Goal: Contribute content: Contribute content

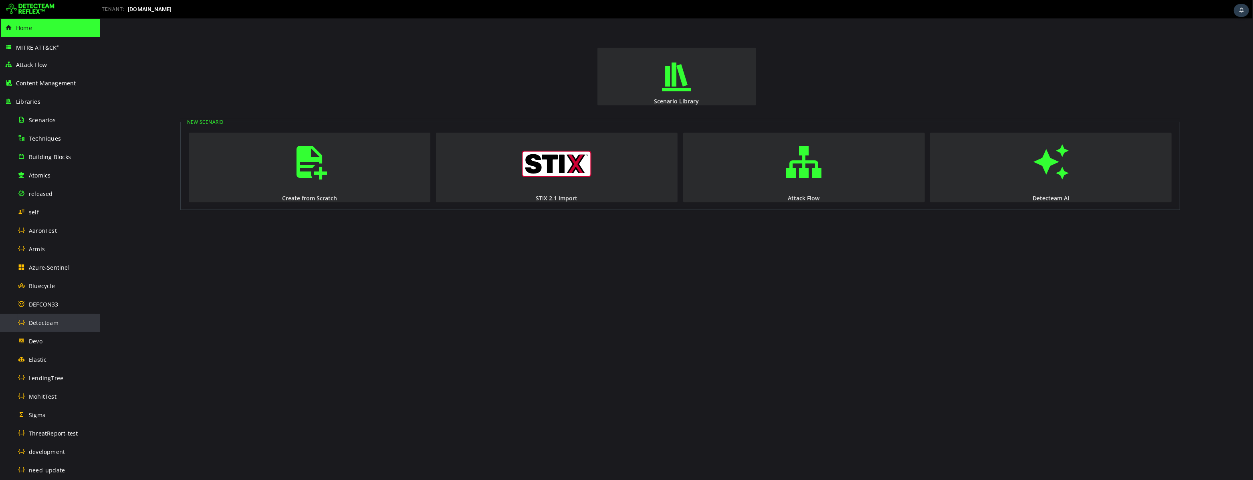
click at [46, 325] on span "Detecteam" at bounding box center [44, 323] width 30 height 8
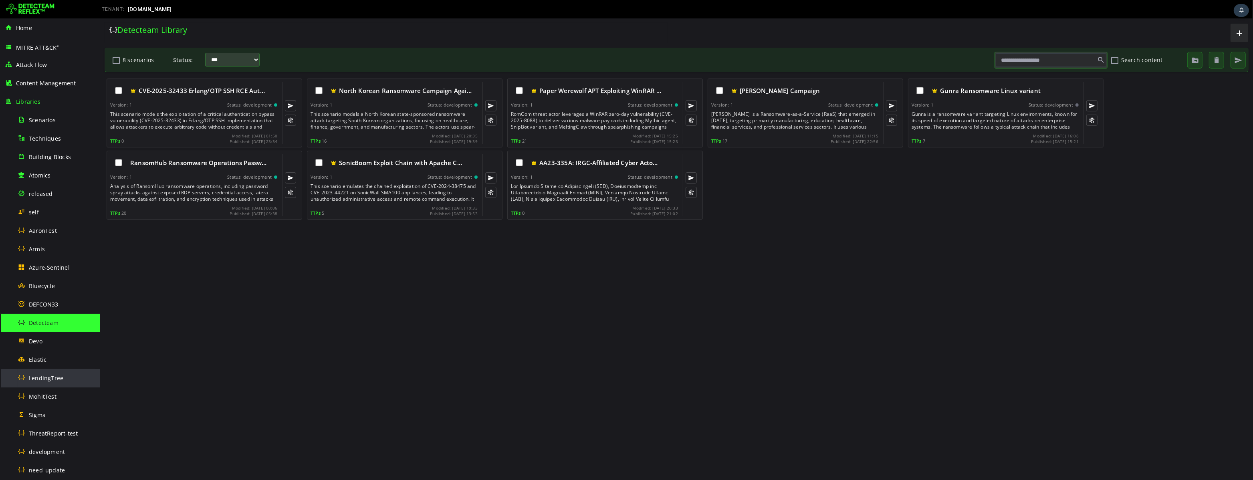
click at [52, 378] on span "LendingTree" at bounding box center [46, 378] width 34 height 8
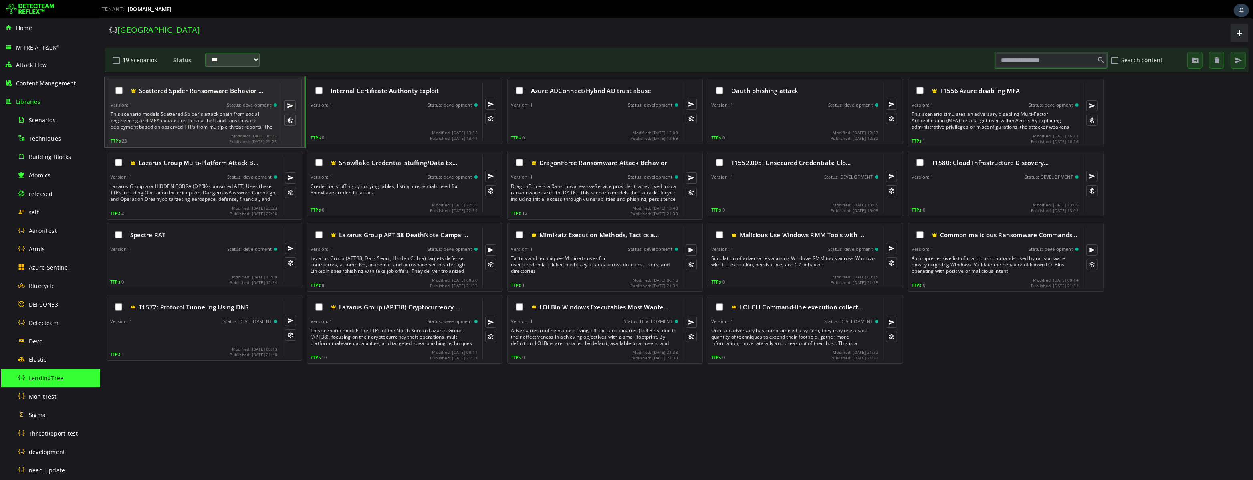
click at [200, 121] on div "This scenario models Scattered Spider's attack chain from social engineering an…" at bounding box center [194, 120] width 168 height 19
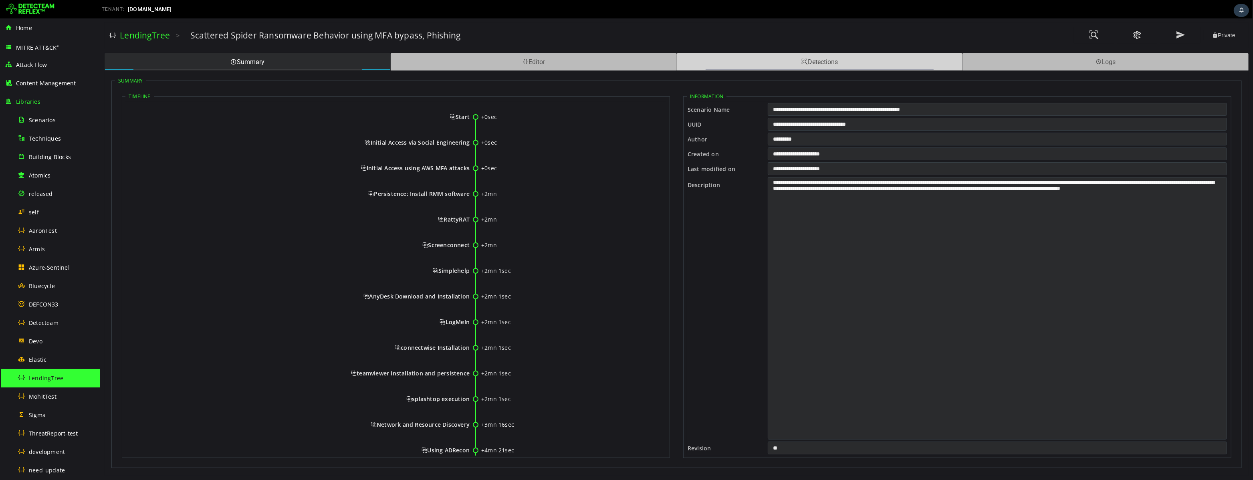
click at [753, 60] on div "Detections" at bounding box center [819, 62] width 286 height 18
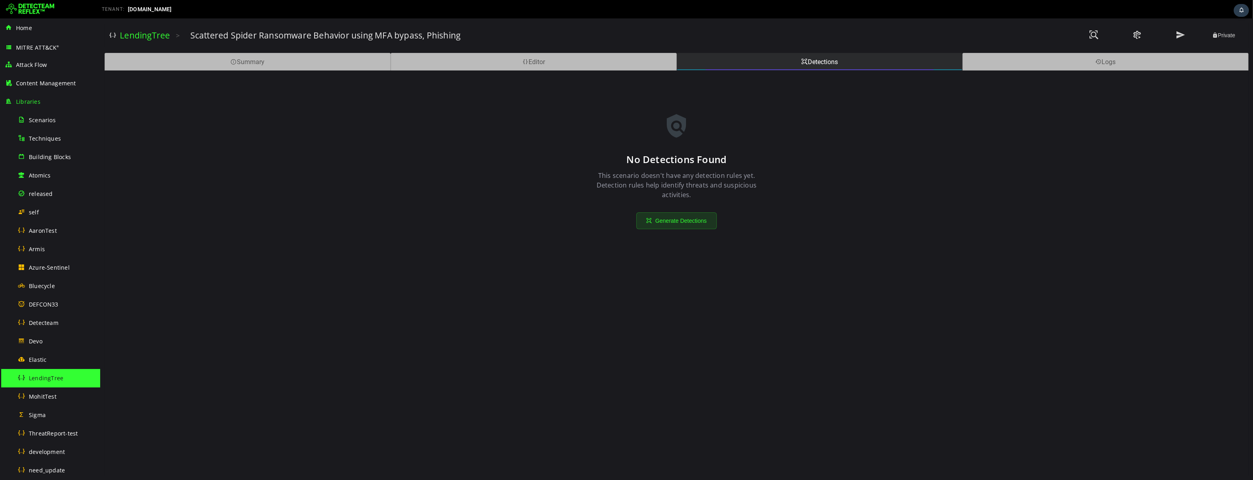
scroll to position [294, 0]
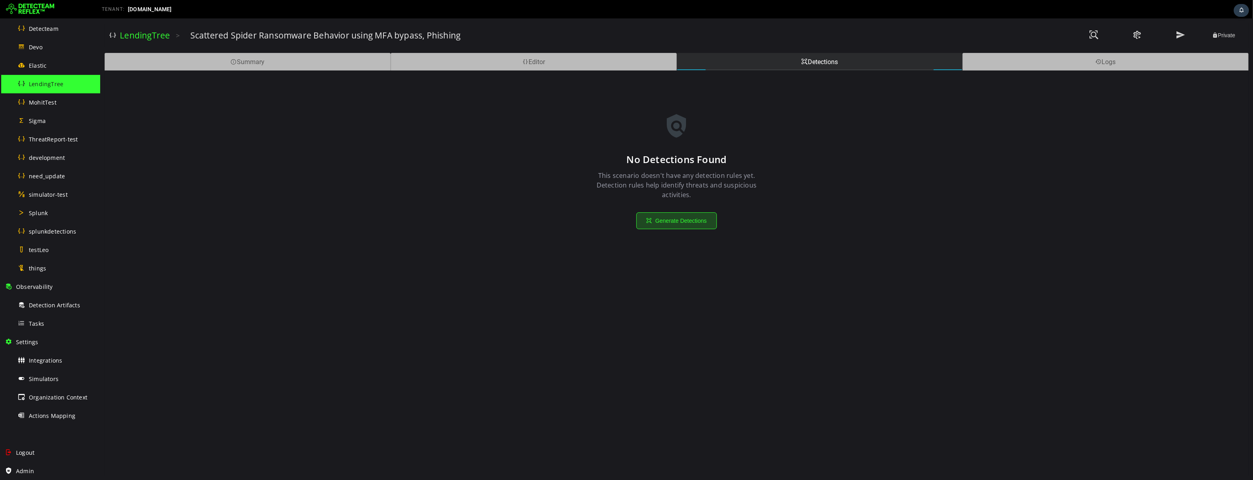
click at [679, 220] on button "Generate Detections" at bounding box center [676, 220] width 80 height 17
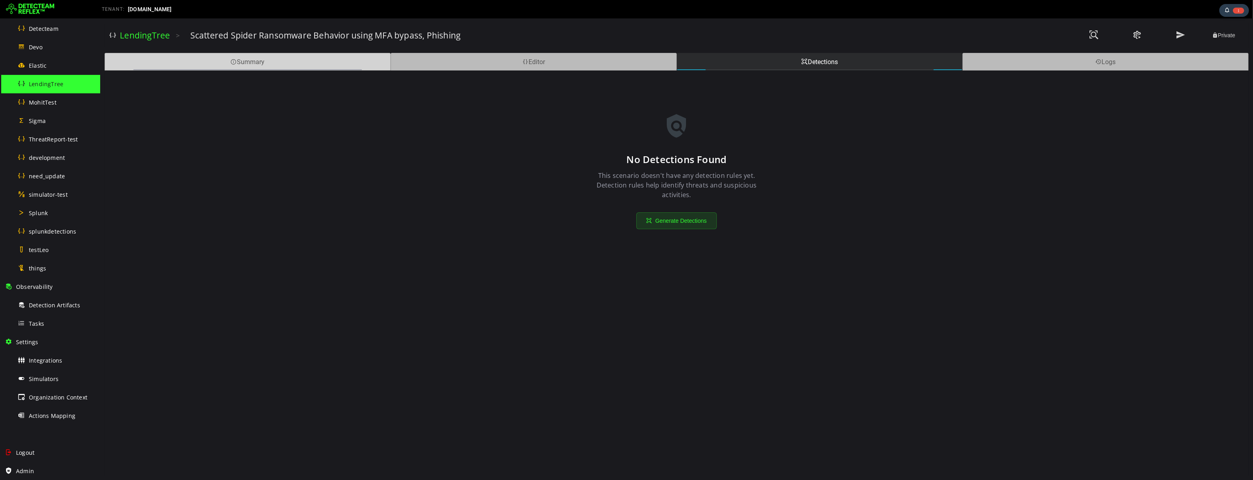
click at [241, 62] on div "Summary" at bounding box center [247, 62] width 286 height 18
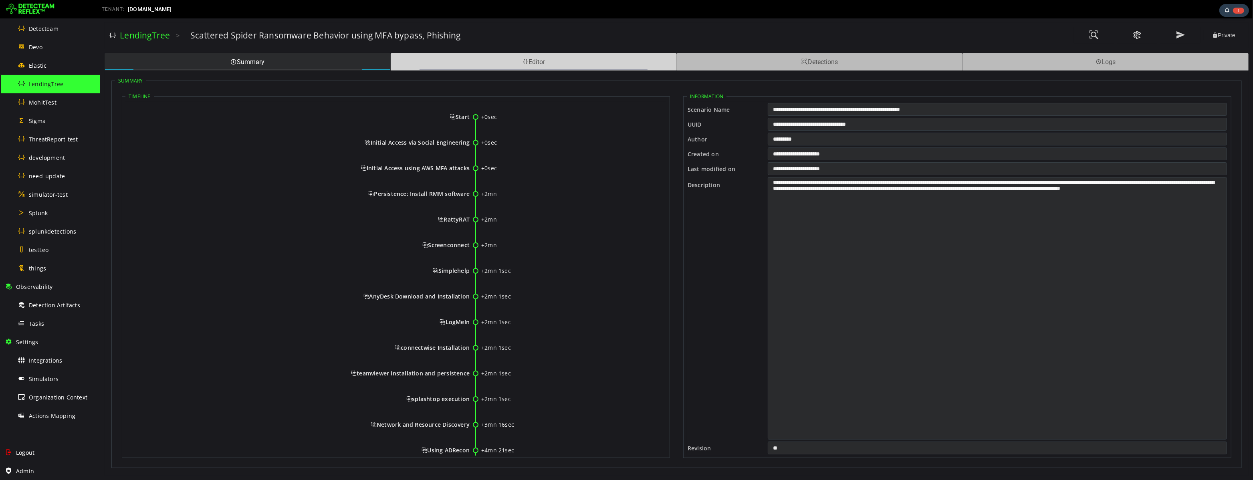
click at [447, 66] on div "Editor" at bounding box center [533, 62] width 286 height 18
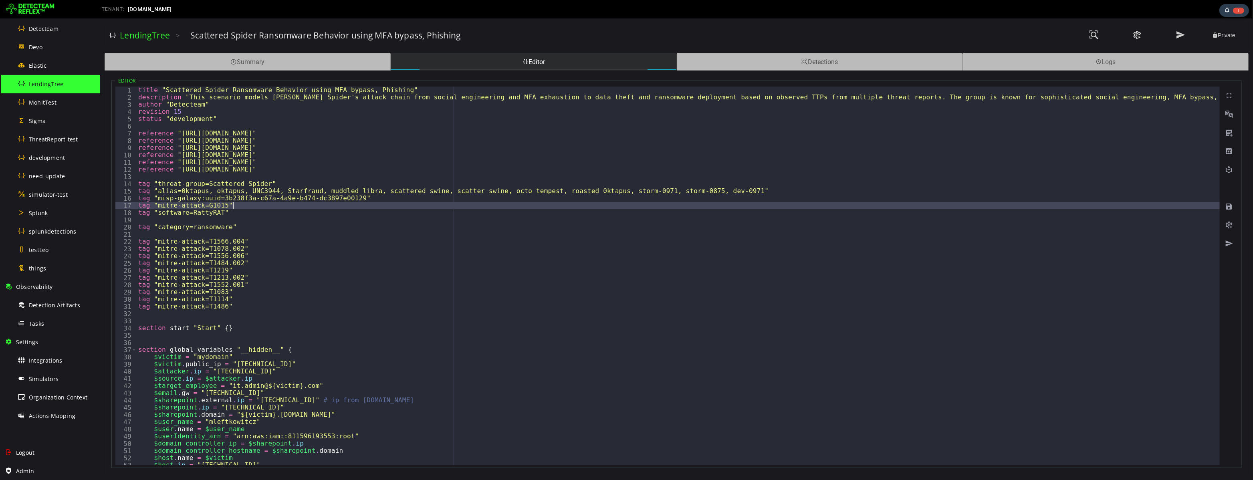
type textarea "**********"
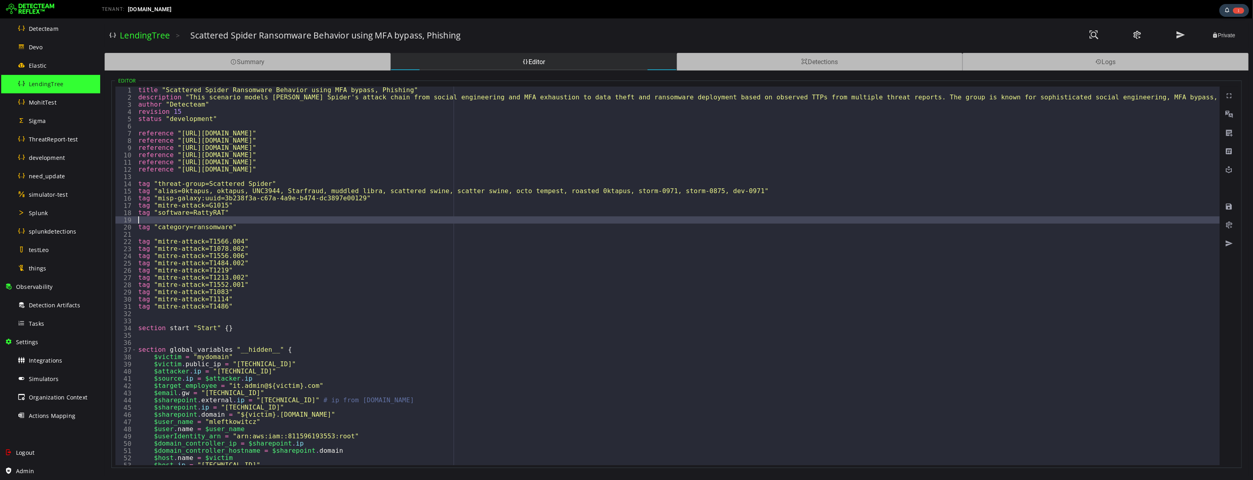
type textarea "**********"
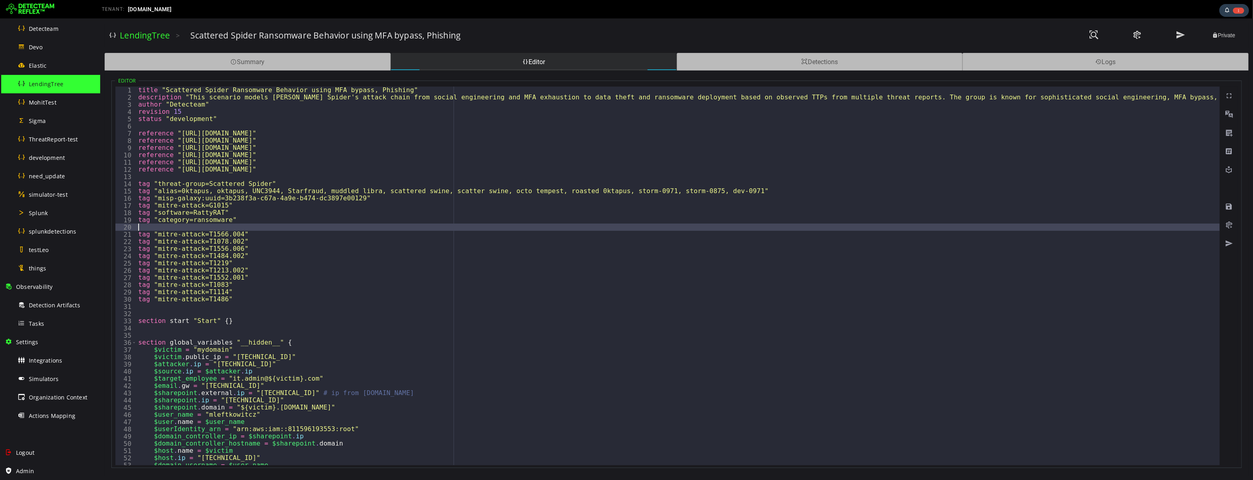
type textarea "**********"
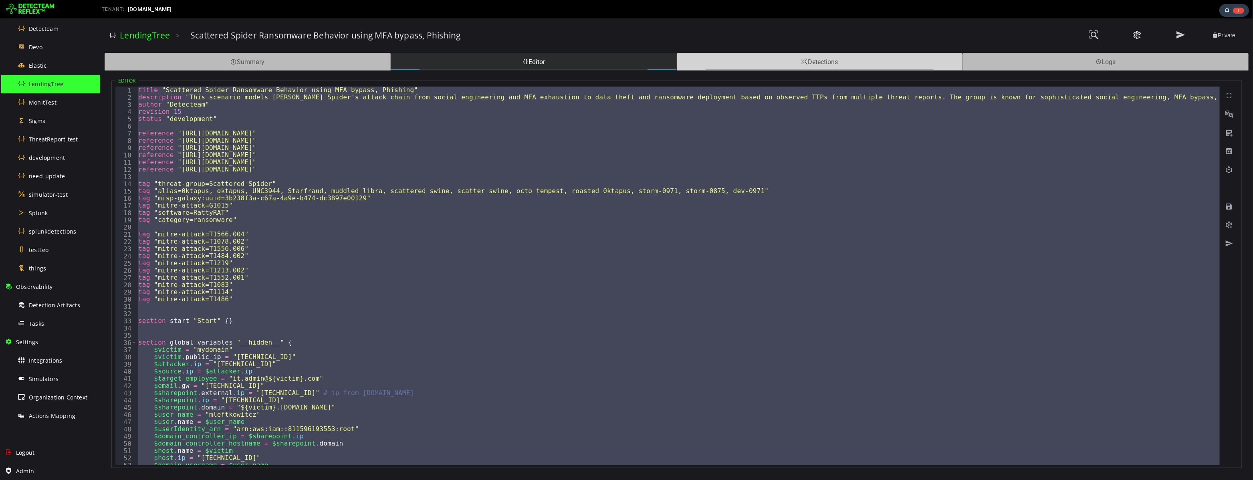
click at [796, 60] on div "Detections" at bounding box center [819, 62] width 286 height 18
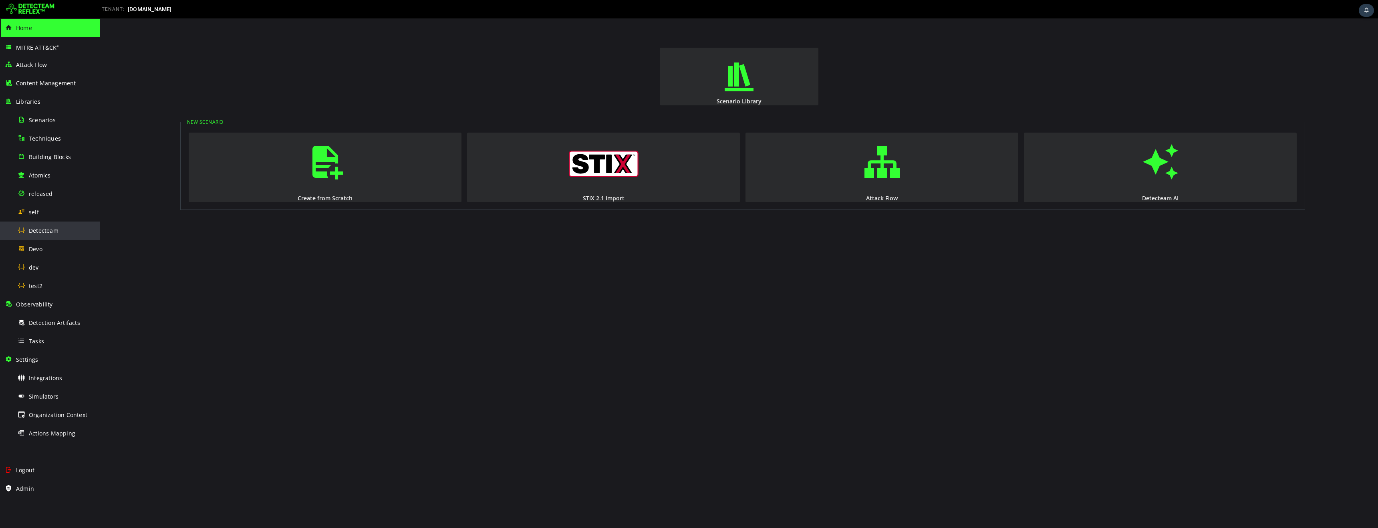
click at [48, 232] on span "Detecteam" at bounding box center [44, 231] width 30 height 8
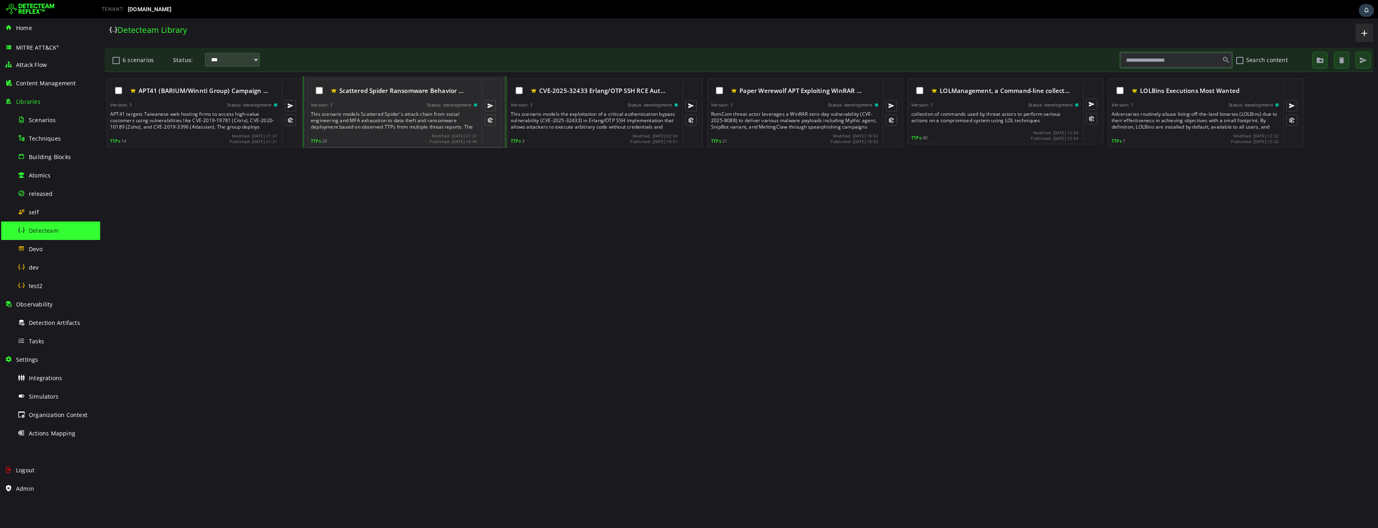
click at [401, 111] on div "This scenario models Scattered Spider's attack chain from social engineering an…" at bounding box center [395, 120] width 168 height 19
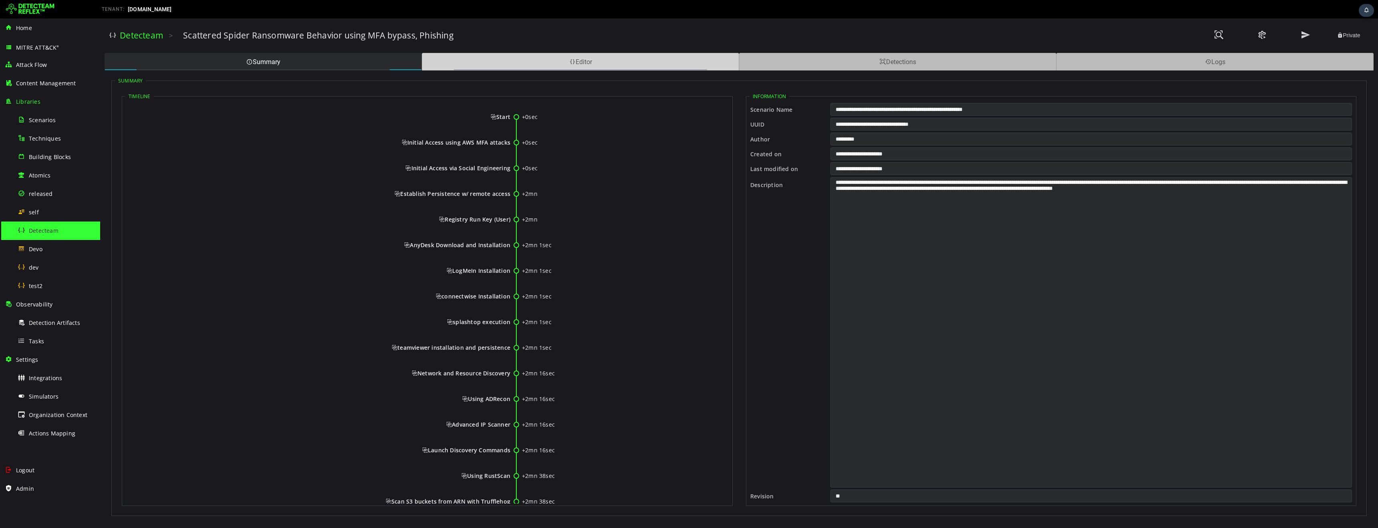
click at [542, 62] on div "Editor" at bounding box center [580, 62] width 317 height 18
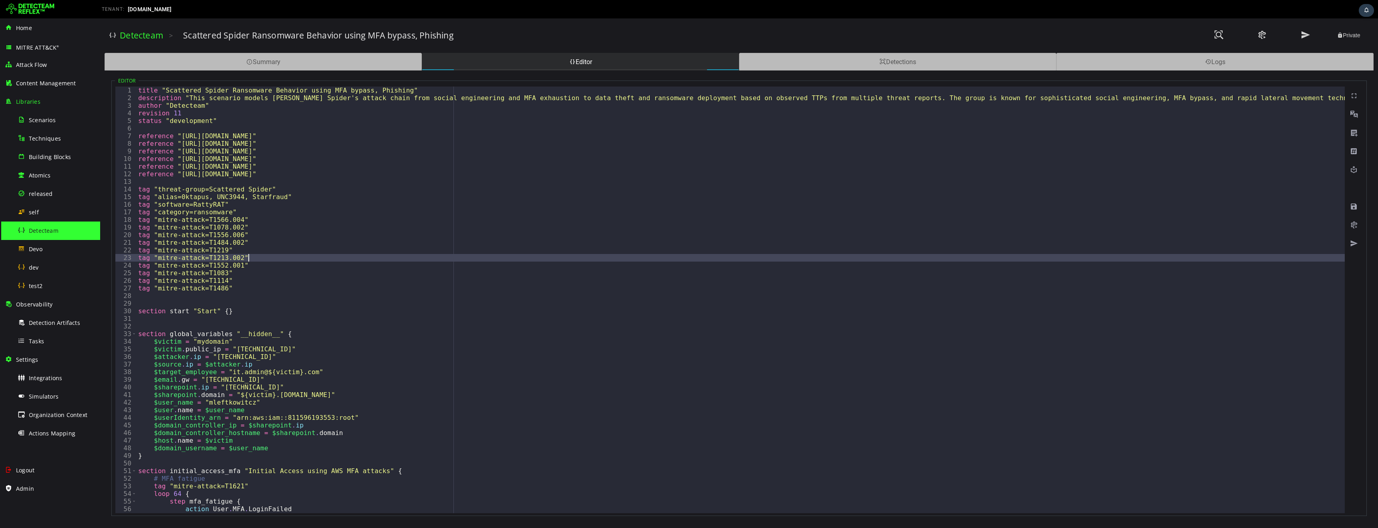
type textarea "**********"
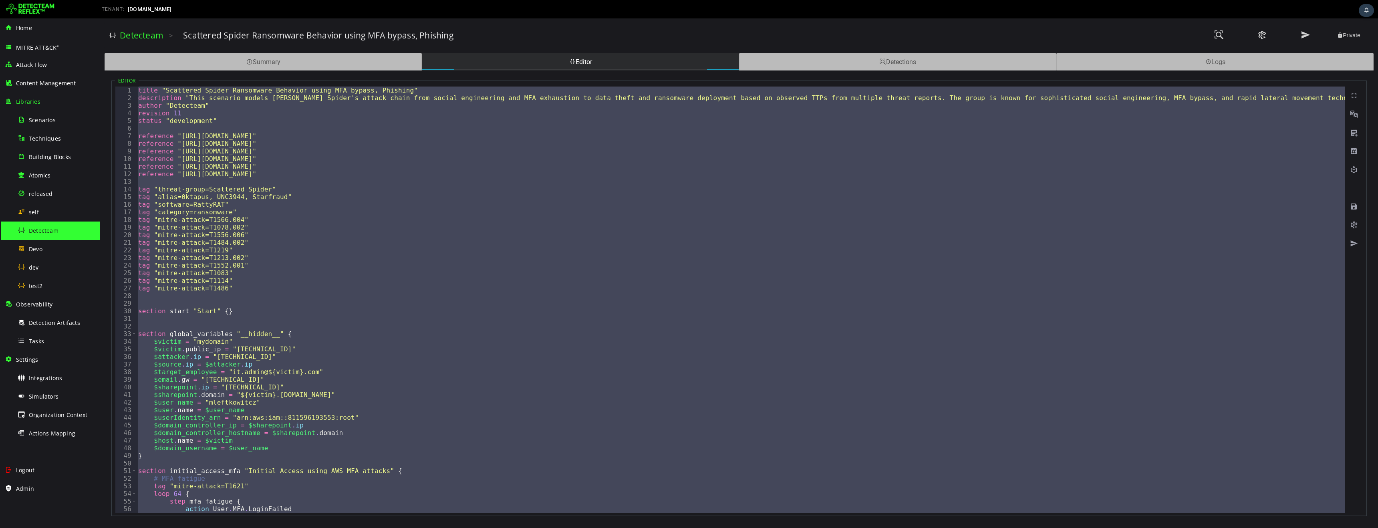
paste textarea
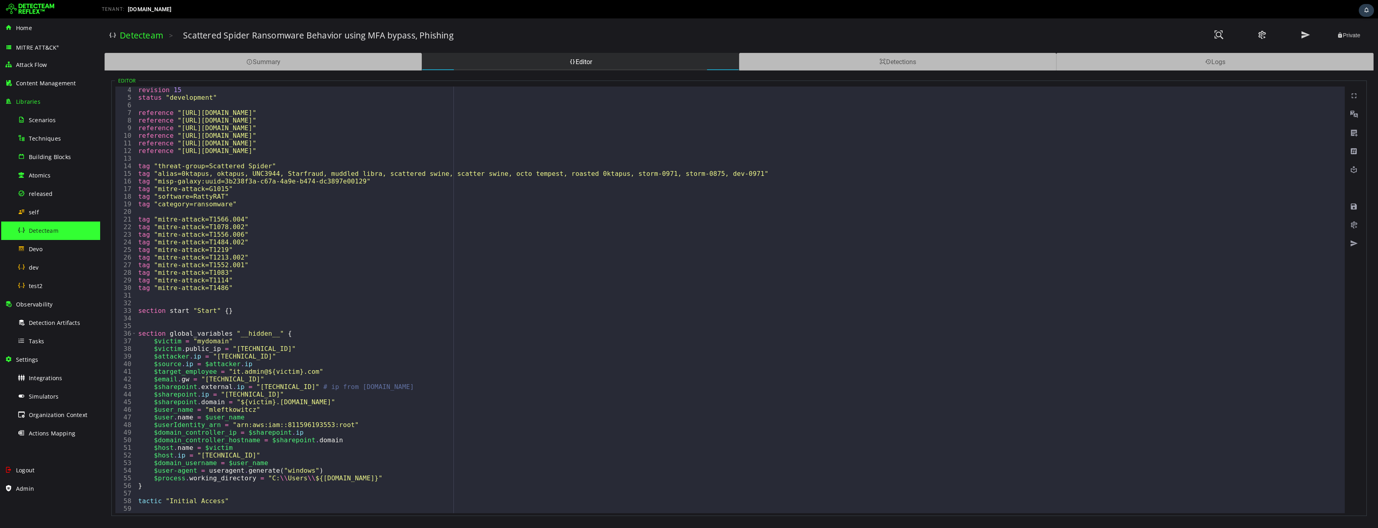
scroll to position [23, 0]
type textarea "**********"
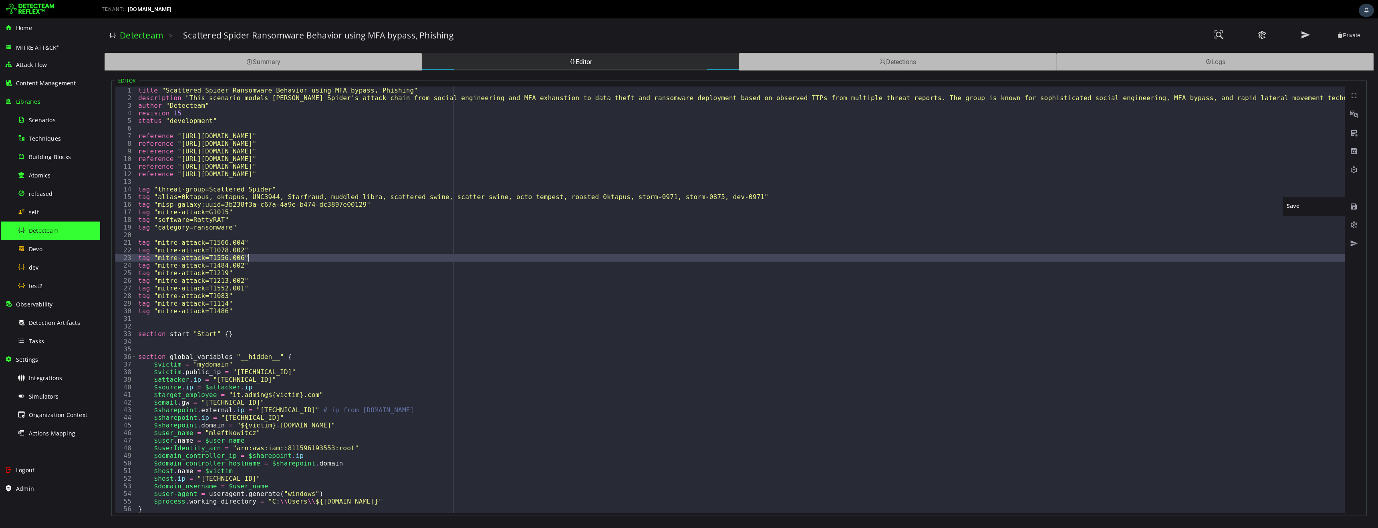
click at [1354, 205] on span at bounding box center [1354, 207] width 8 height 8
click at [1303, 36] on span at bounding box center [1306, 35] width 10 height 11
click at [28, 471] on span "Logout" at bounding box center [25, 470] width 18 height 8
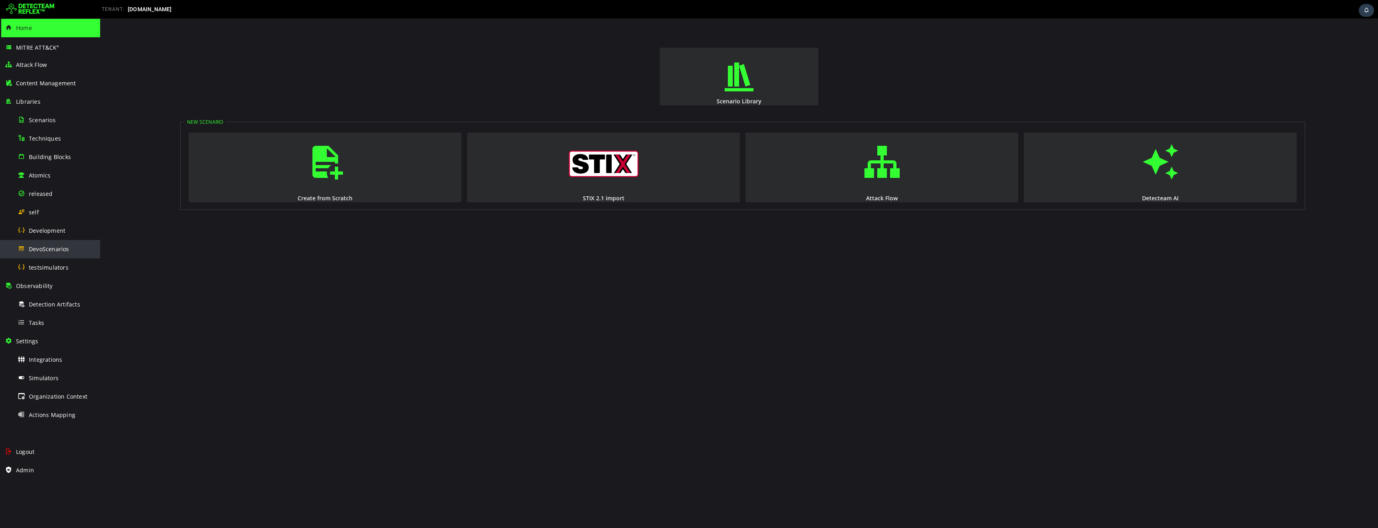
click at [47, 249] on span "DevoScenarios" at bounding box center [49, 249] width 40 height 8
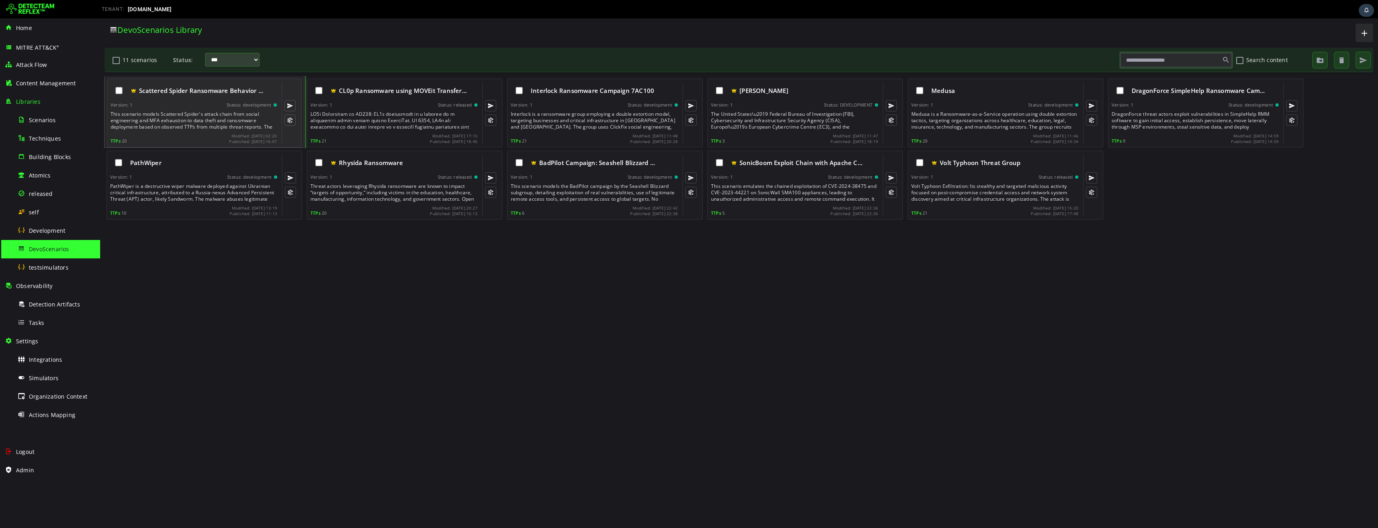
click at [193, 110] on div "Scattered Spider Ransomware Behavior … Version: 1 Status: development This scen…" at bounding box center [194, 113] width 166 height 62
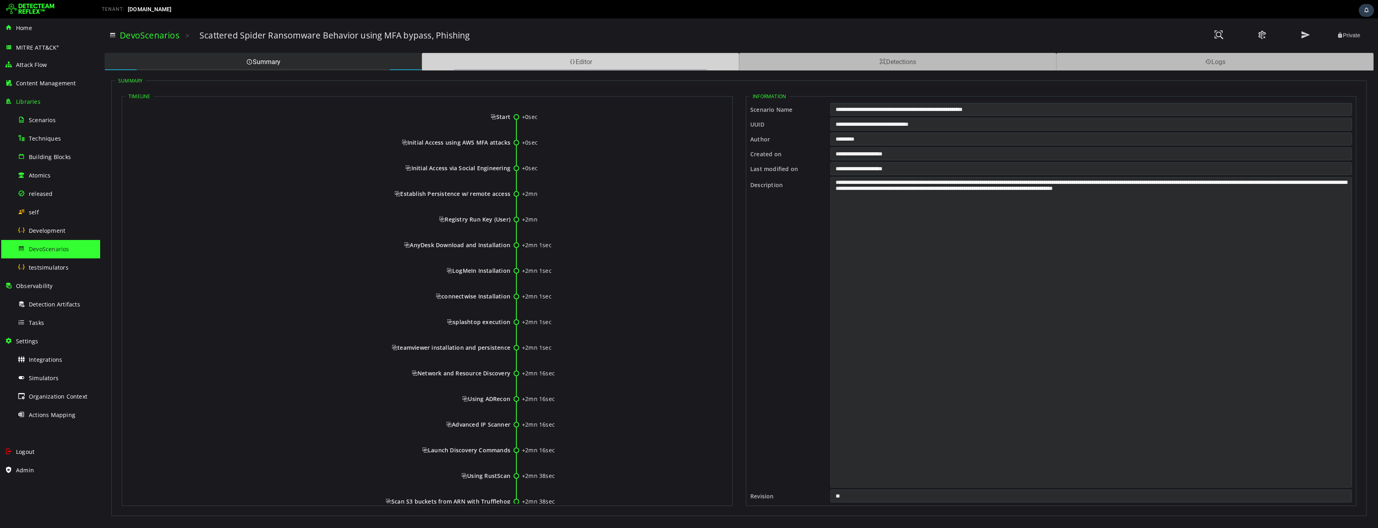
click at [532, 57] on div "Editor" at bounding box center [580, 62] width 317 height 18
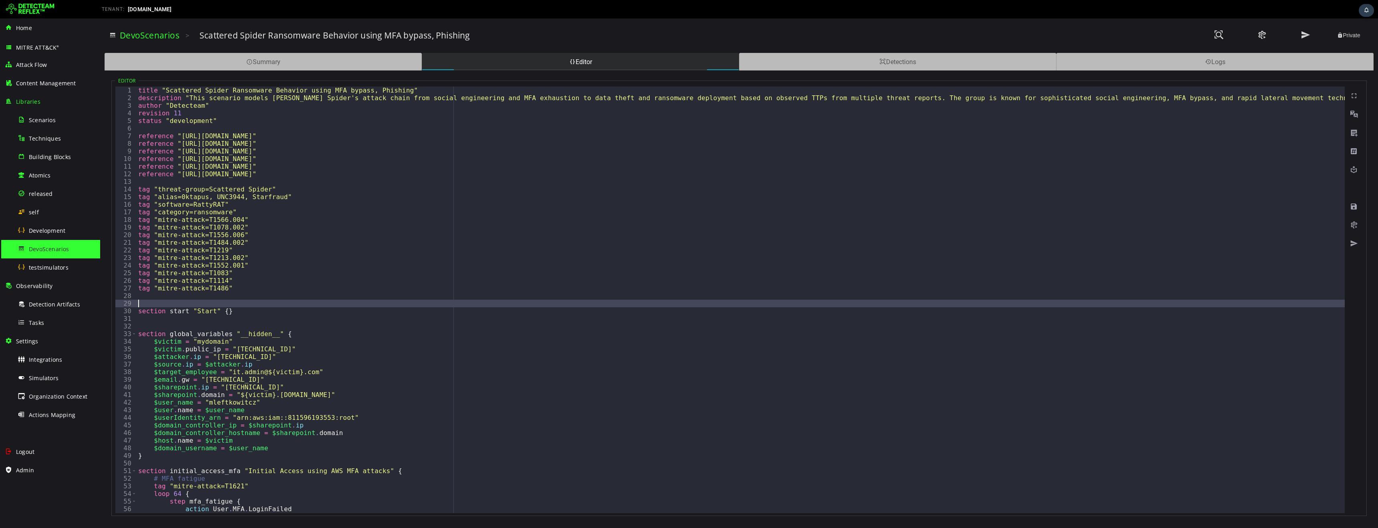
type textarea "**********"
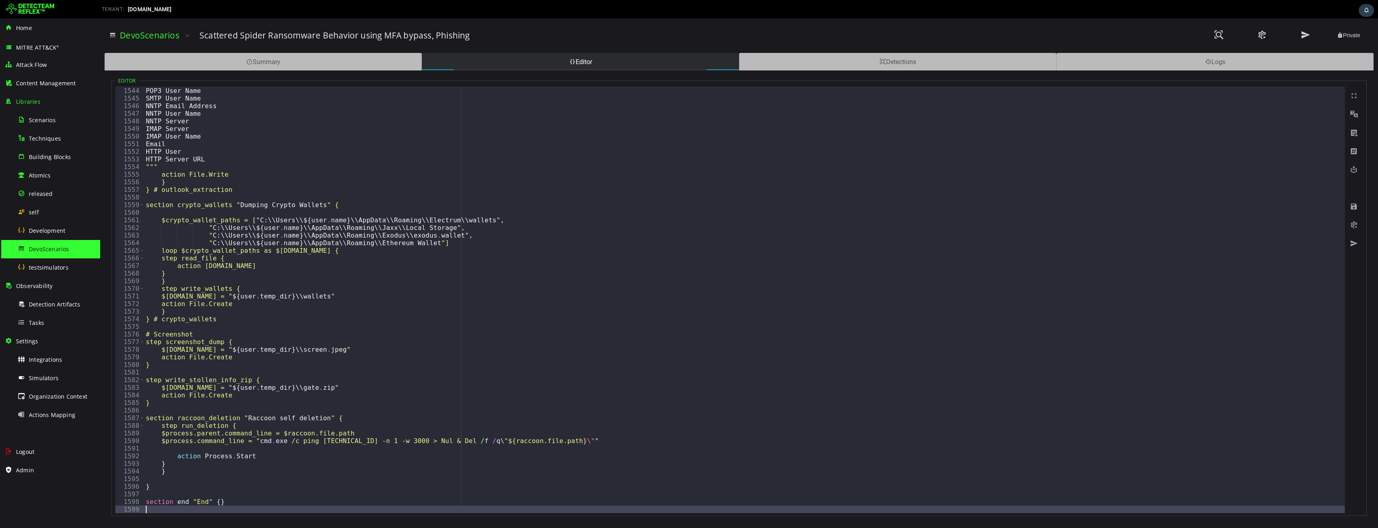
scroll to position [11743, 0]
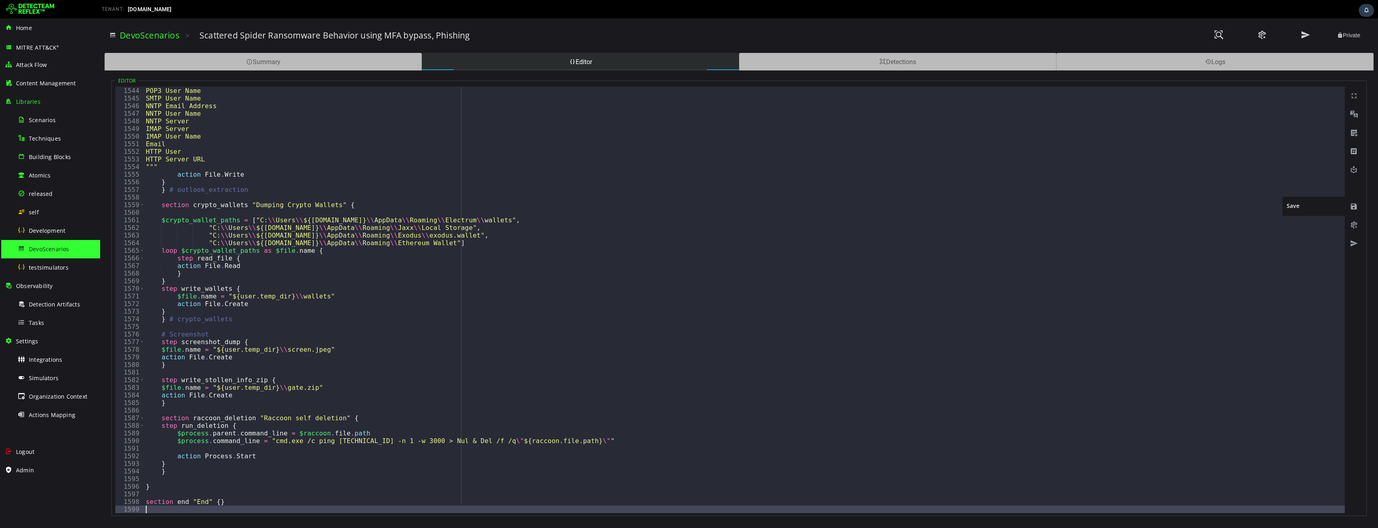
click at [1355, 207] on span at bounding box center [1354, 207] width 8 height 8
click at [1305, 37] on span at bounding box center [1306, 35] width 10 height 11
click at [25, 452] on span "Logout" at bounding box center [25, 452] width 18 height 8
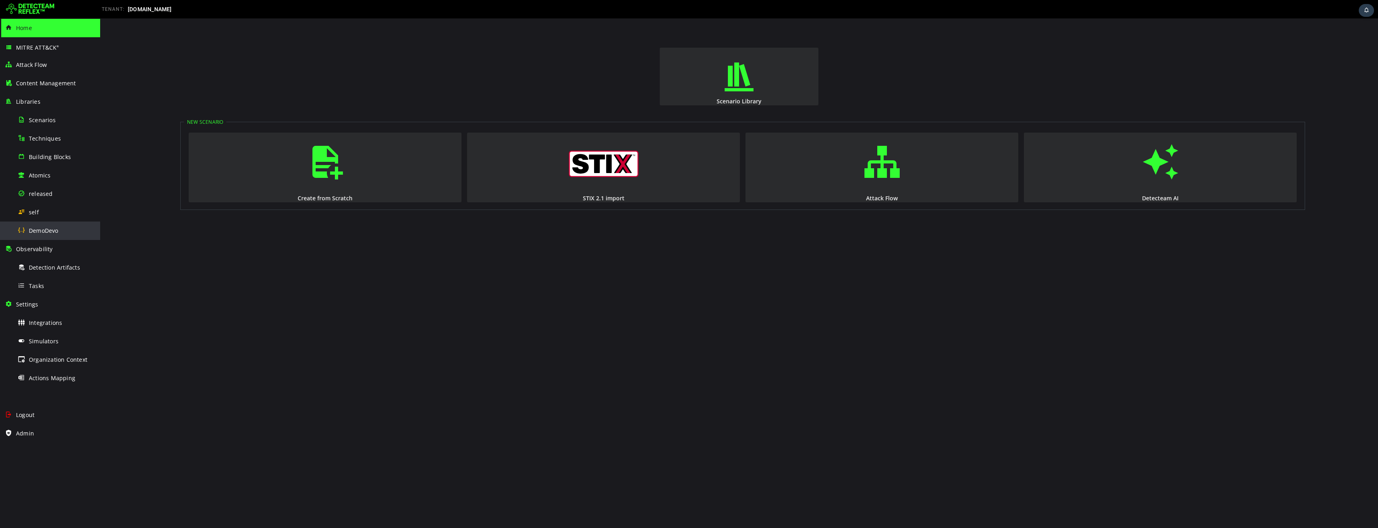
click at [38, 232] on span "DemoDevo" at bounding box center [44, 231] width 30 height 8
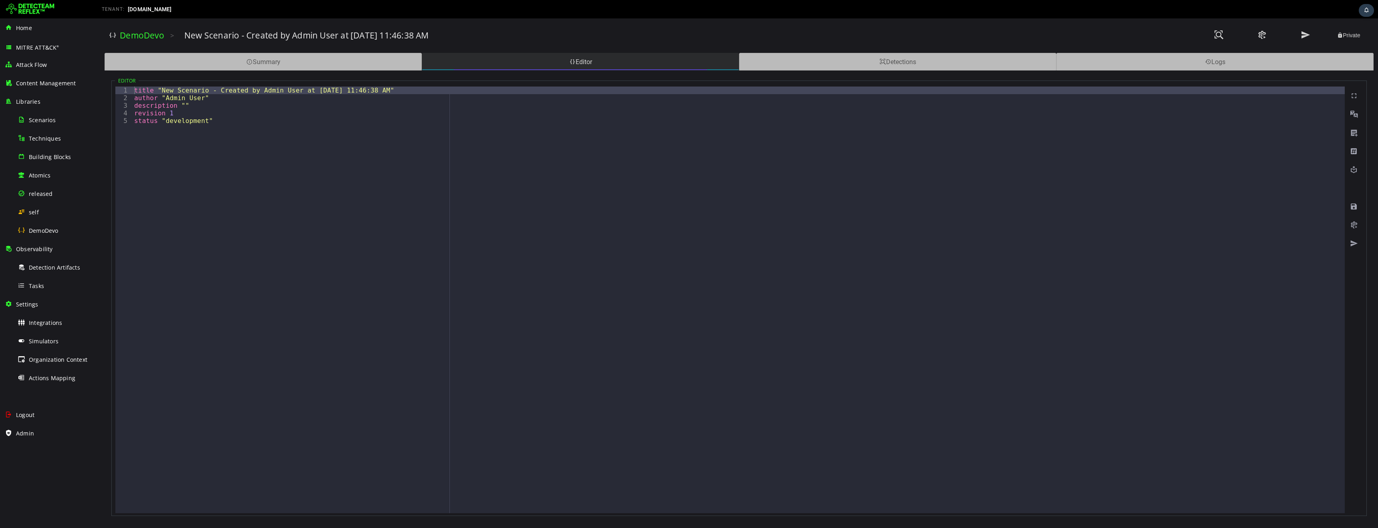
click at [502, 60] on div "Editor" at bounding box center [580, 62] width 317 height 18
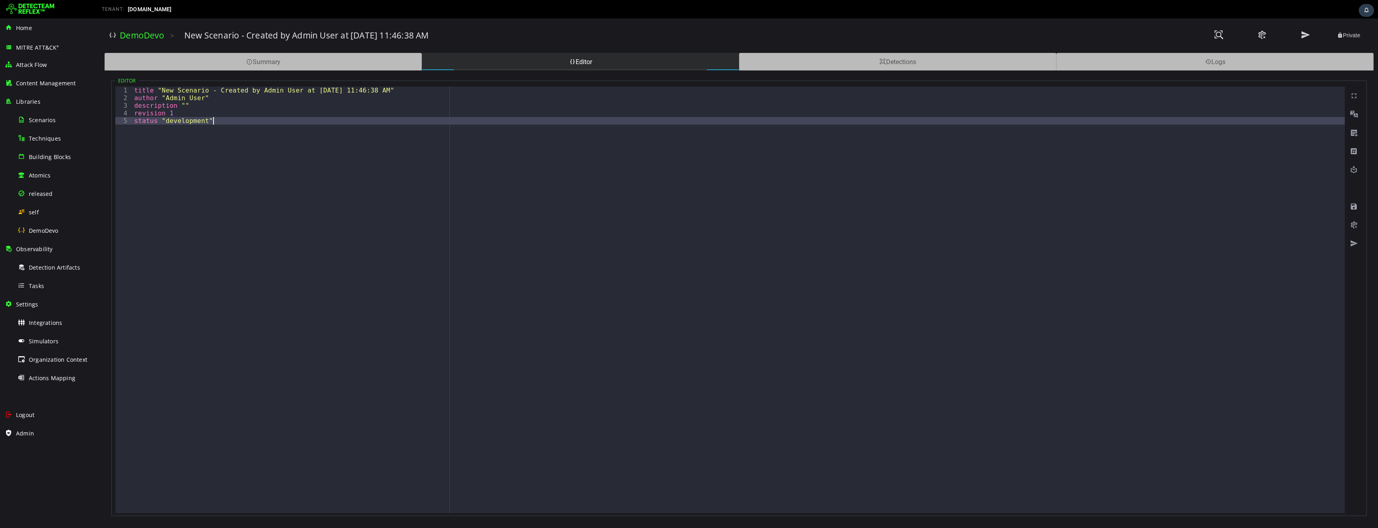
click at [340, 168] on div "title "New Scenario - Created by Admin User at 8/22/2025, 11:46:38 AM" author "…" at bounding box center [739, 308] width 1212 height 442
type textarea "**********"
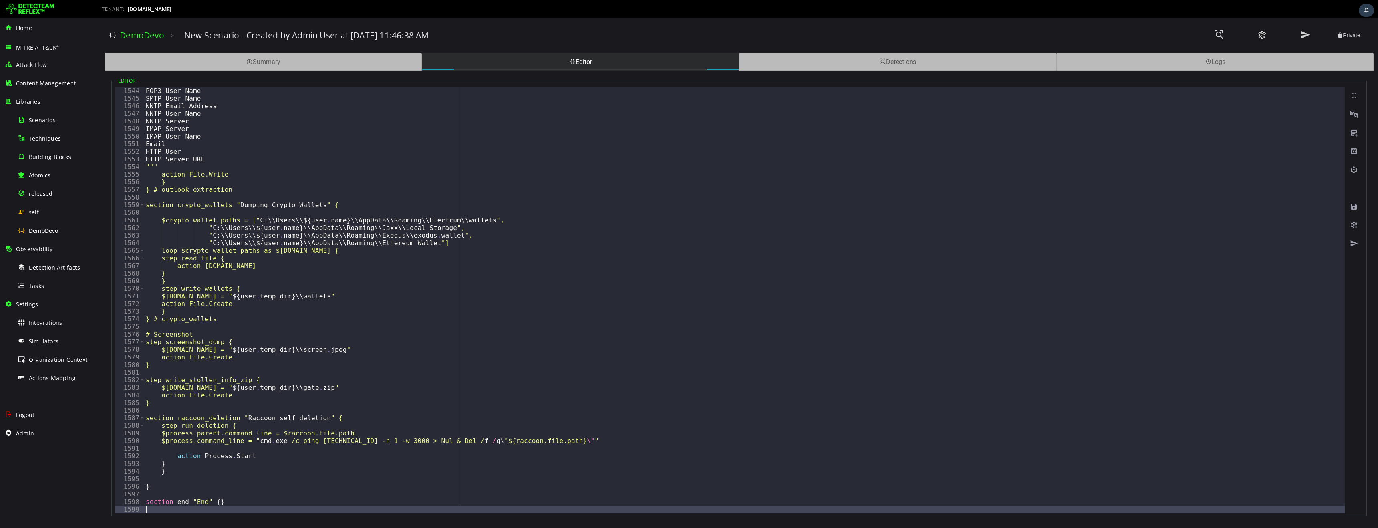
scroll to position [11743, 0]
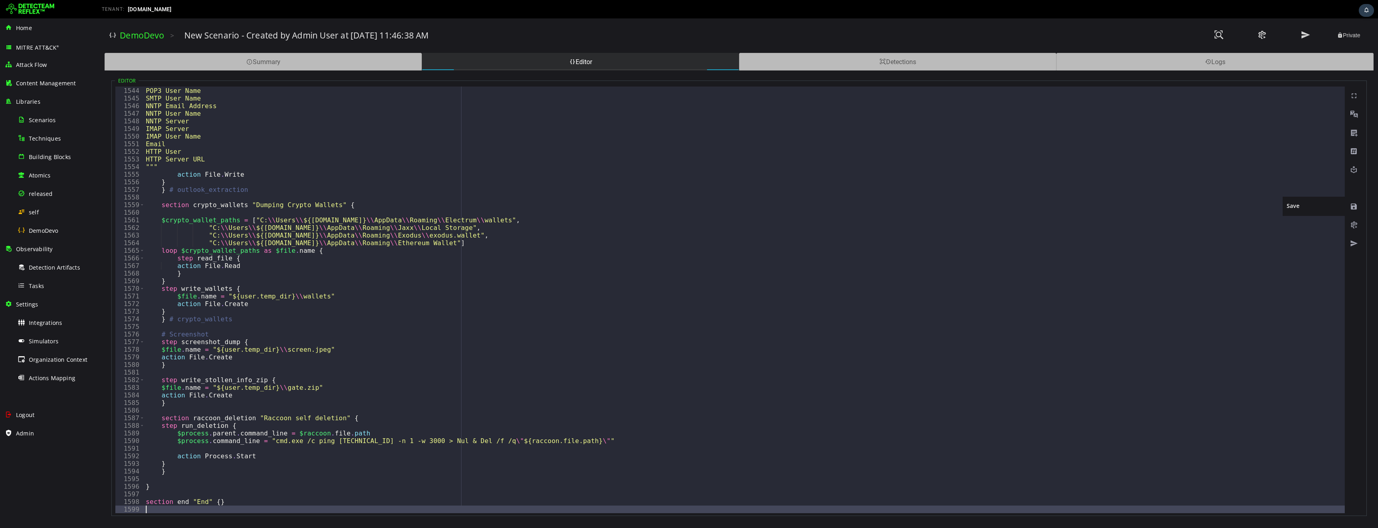
click at [1354, 205] on span at bounding box center [1354, 207] width 8 height 8
click at [1303, 34] on span at bounding box center [1306, 35] width 10 height 11
click at [28, 415] on span "Logout" at bounding box center [25, 415] width 18 height 8
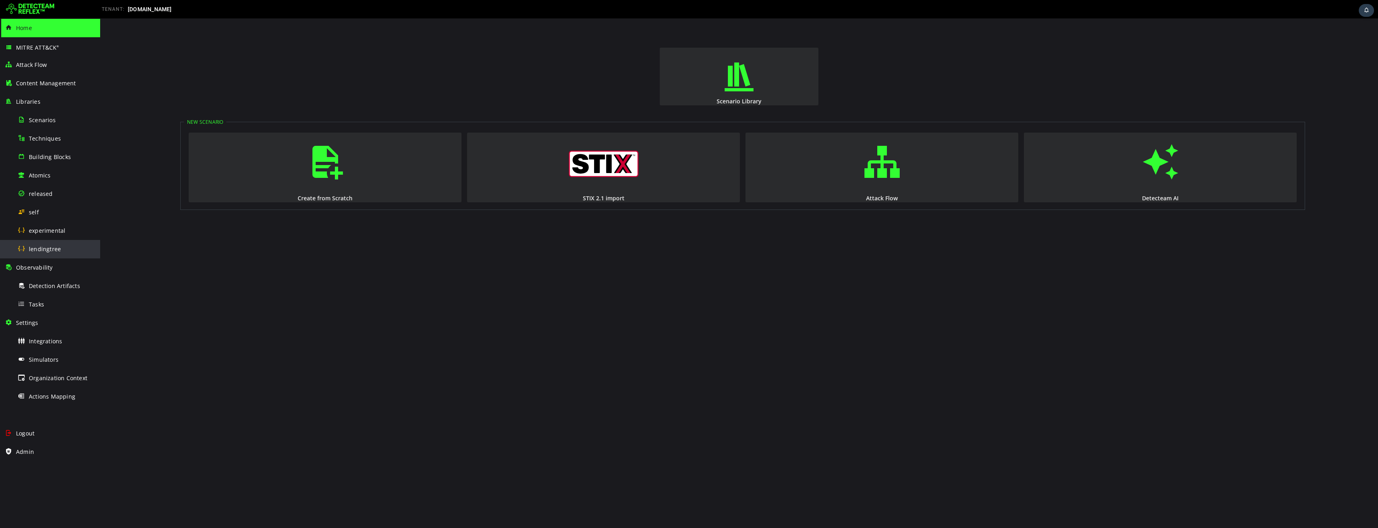
click at [46, 248] on span "lendingtree" at bounding box center [45, 249] width 32 height 8
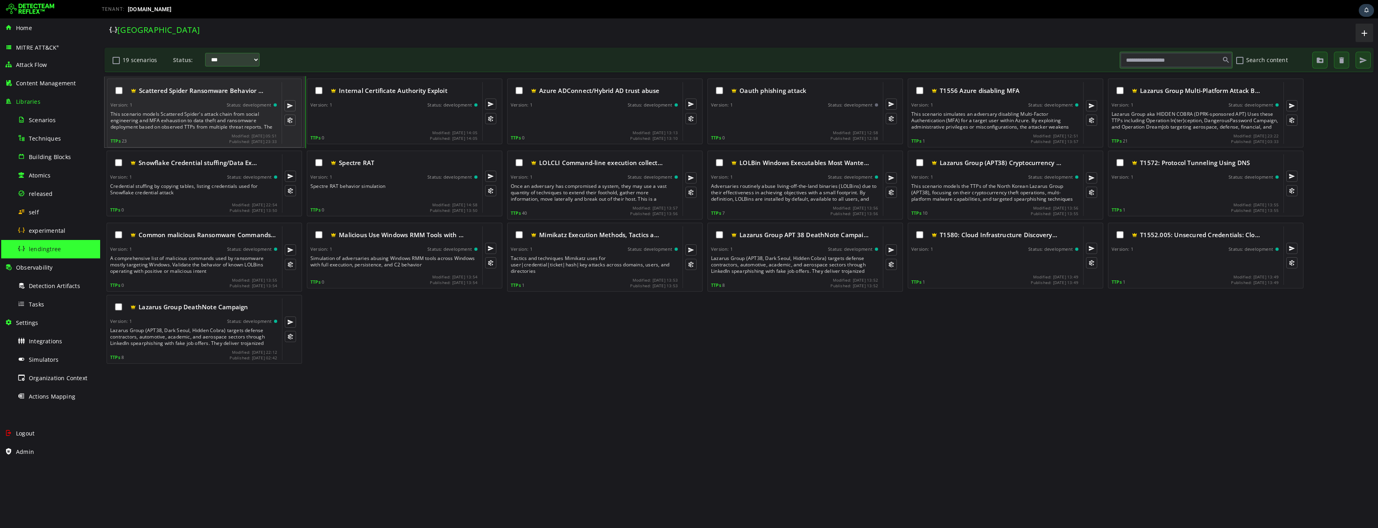
click at [181, 123] on div "This scenario models Scattered Spider's attack chain from social engineering an…" at bounding box center [195, 120] width 168 height 19
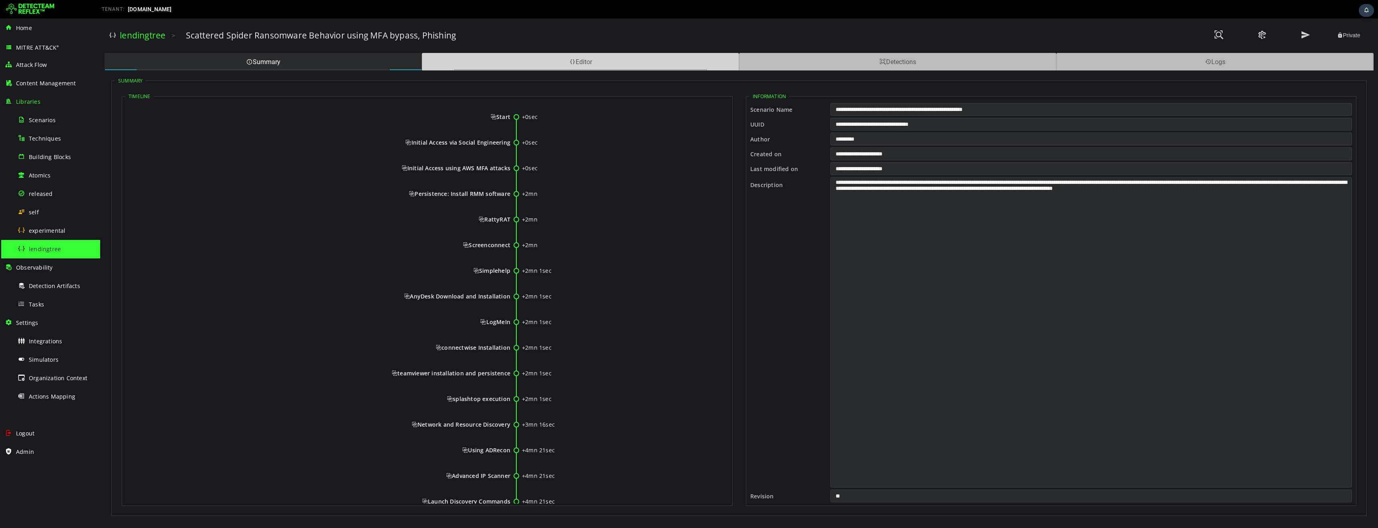
click at [485, 63] on div "Editor" at bounding box center [580, 62] width 317 height 18
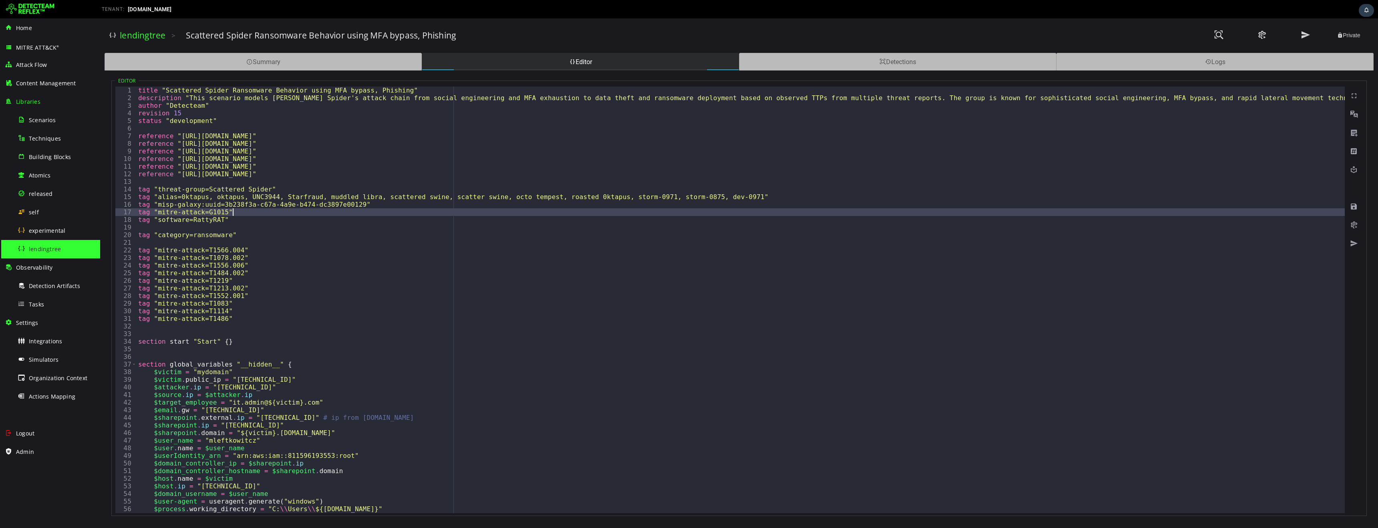
type textarea "**********"
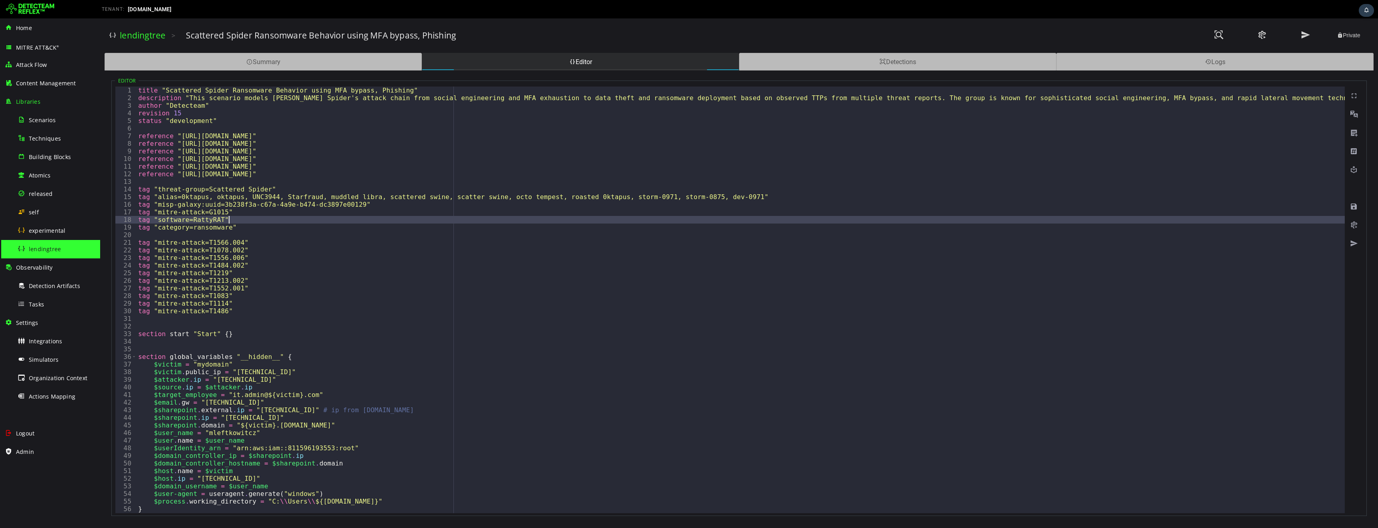
type textarea "**********"
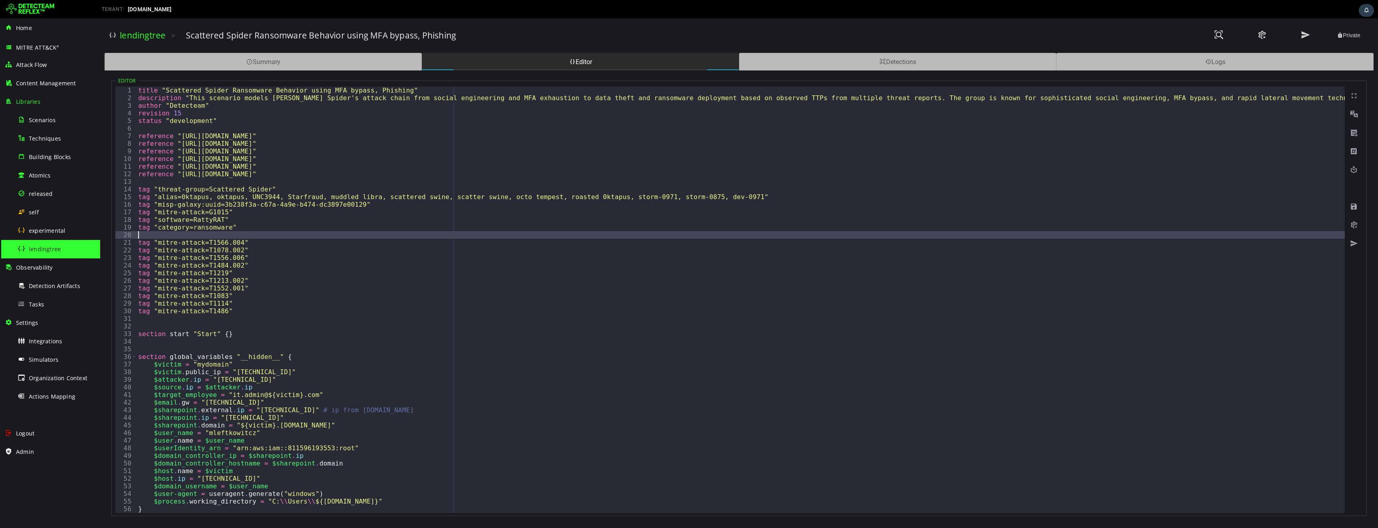
type textarea "**********"
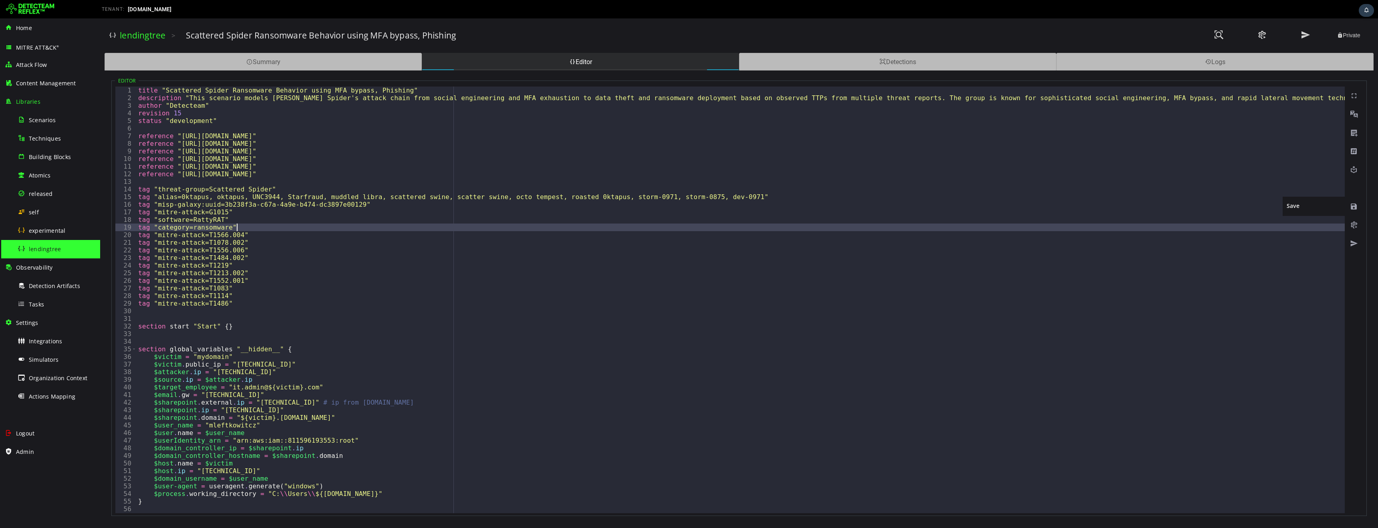
click at [1352, 206] on span at bounding box center [1354, 207] width 8 height 8
click at [24, 434] on span "Logout" at bounding box center [25, 433] width 18 height 8
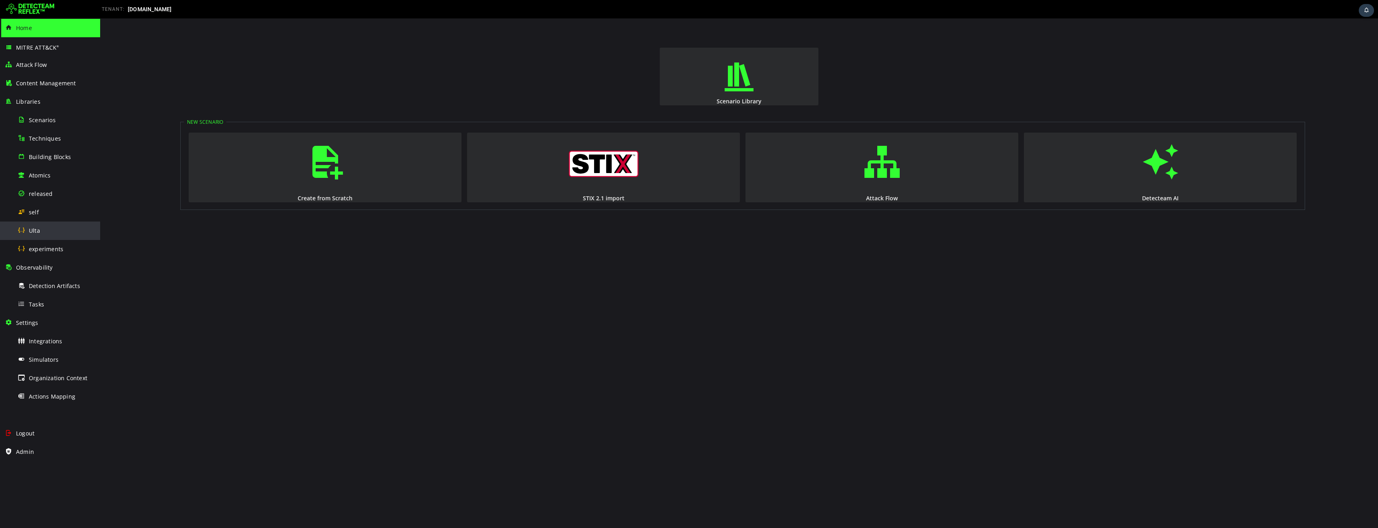
click at [46, 232] on div "Ulta" at bounding box center [57, 231] width 78 height 18
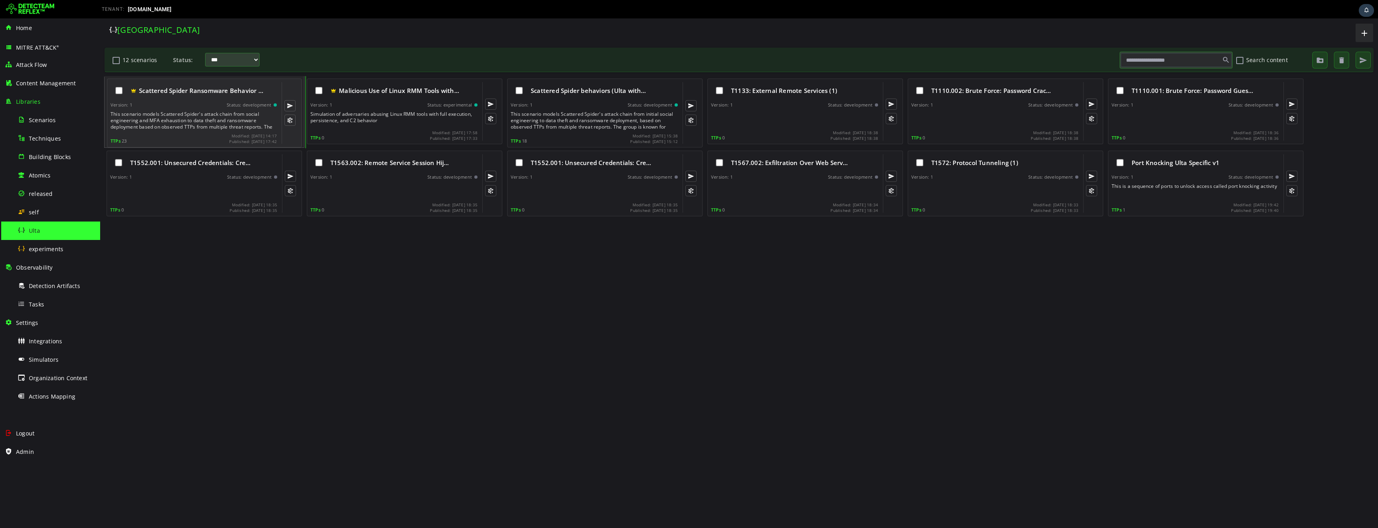
click at [196, 122] on div "This scenario models Scattered Spider's attack chain from social engineering an…" at bounding box center [195, 120] width 168 height 19
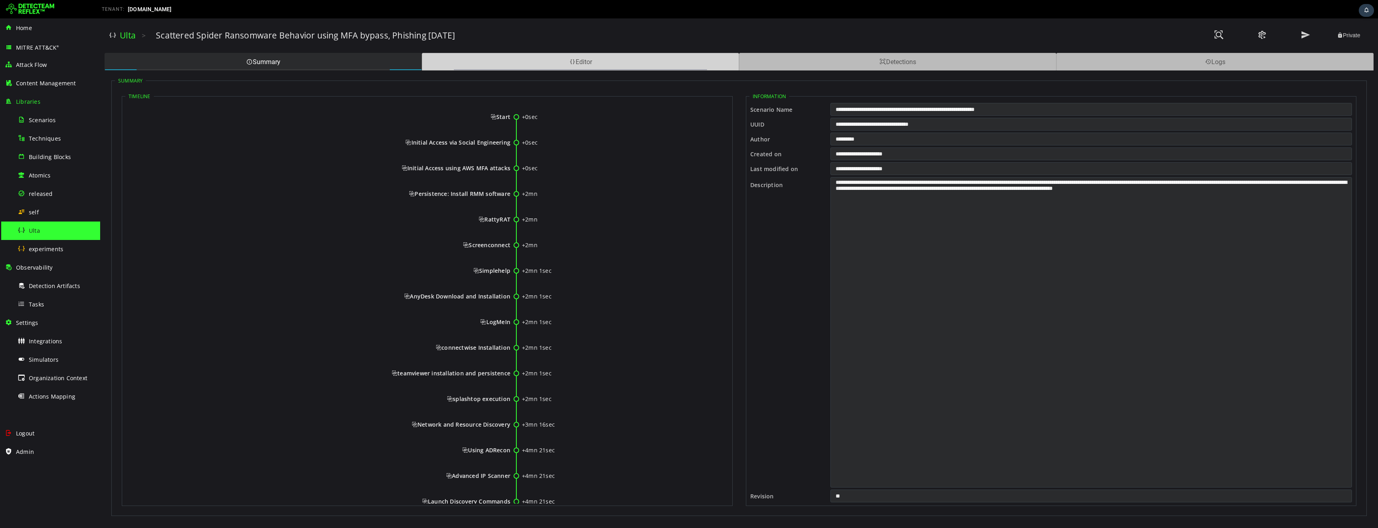
click at [522, 67] on div "Editor" at bounding box center [580, 62] width 317 height 18
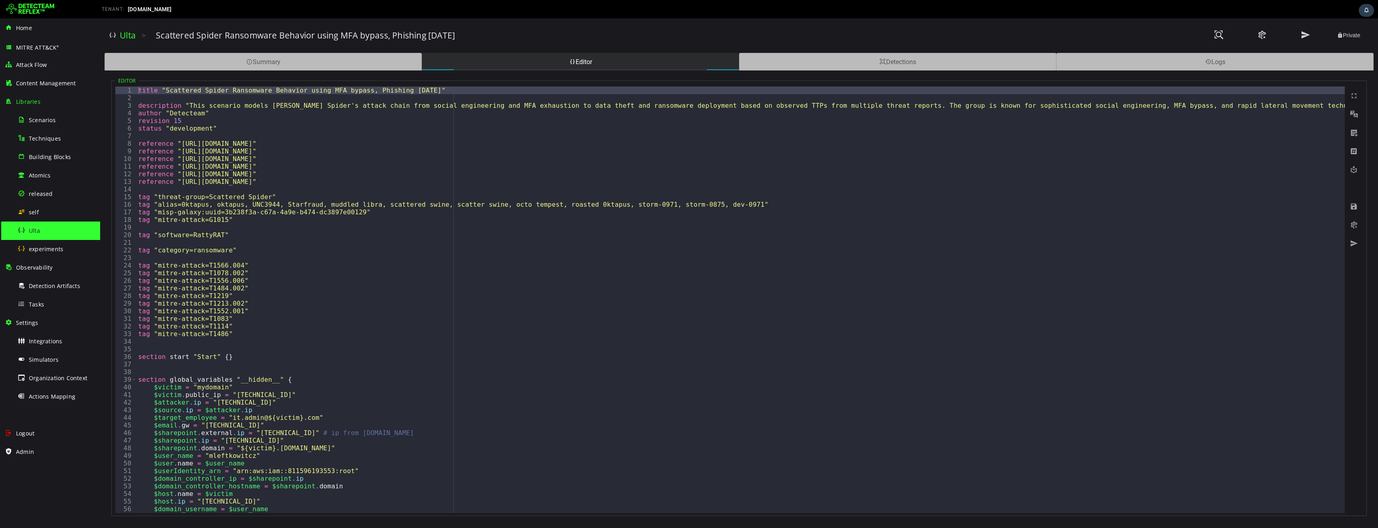
type textarea "**********"
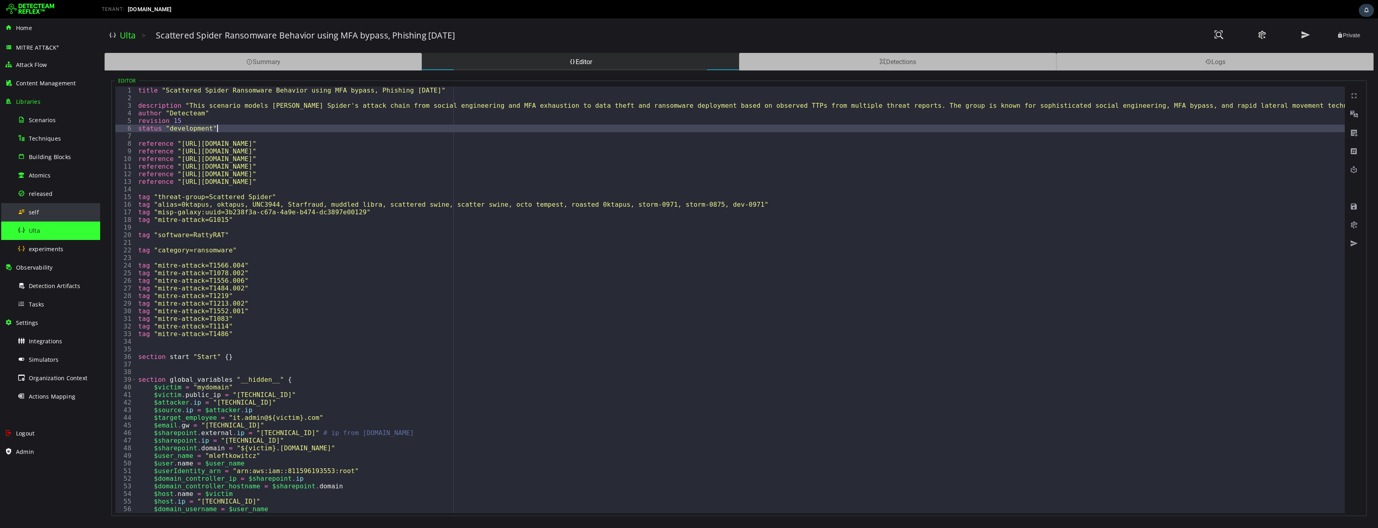
click at [36, 211] on span "self" at bounding box center [34, 212] width 10 height 8
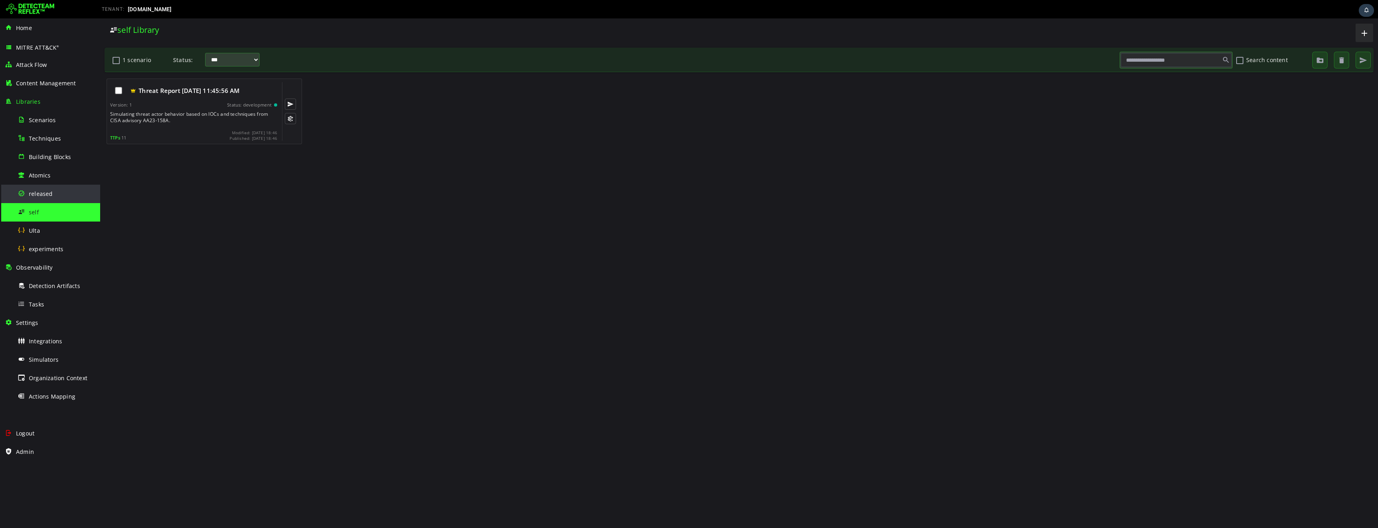
click at [43, 193] on span "released" at bounding box center [41, 194] width 24 height 8
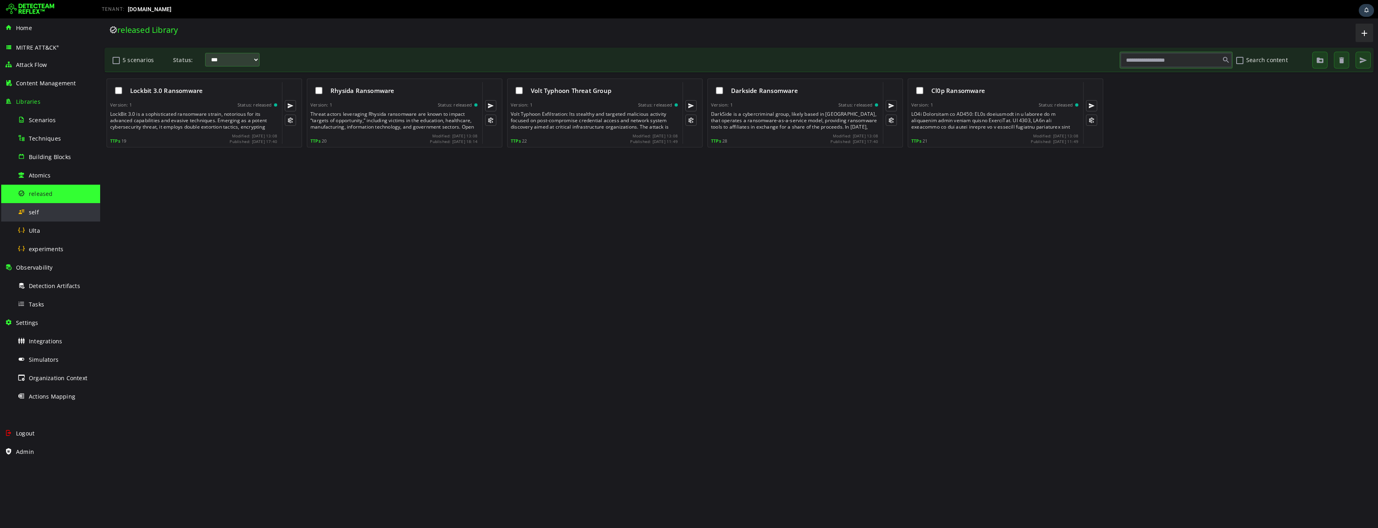
click at [42, 210] on div "self" at bounding box center [57, 212] width 78 height 18
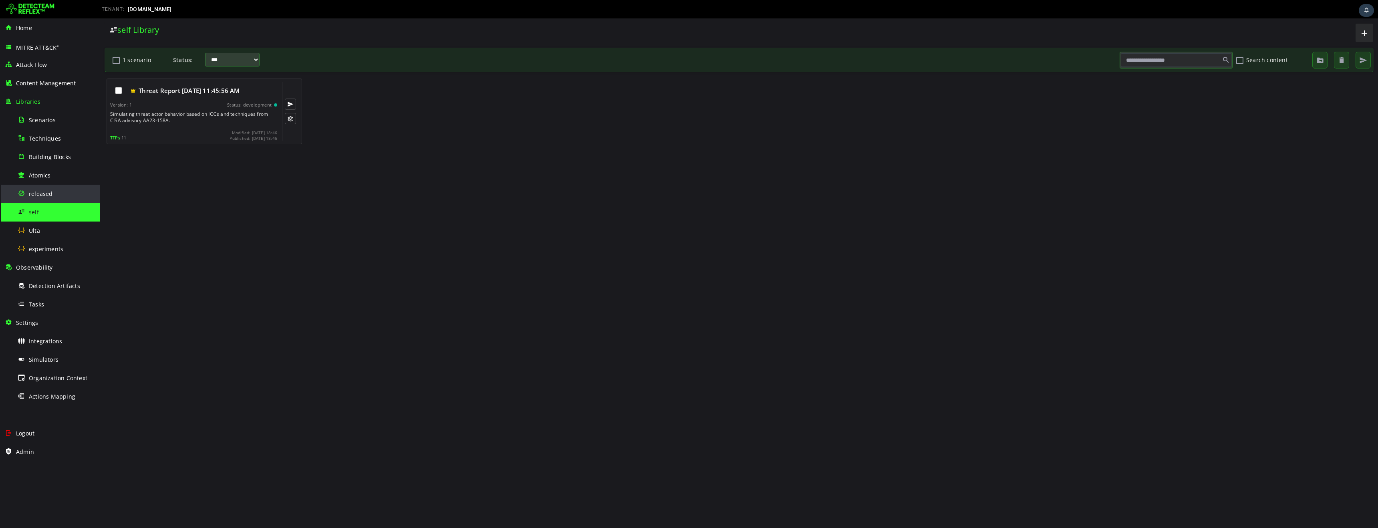
click at [43, 193] on span "released" at bounding box center [41, 194] width 24 height 8
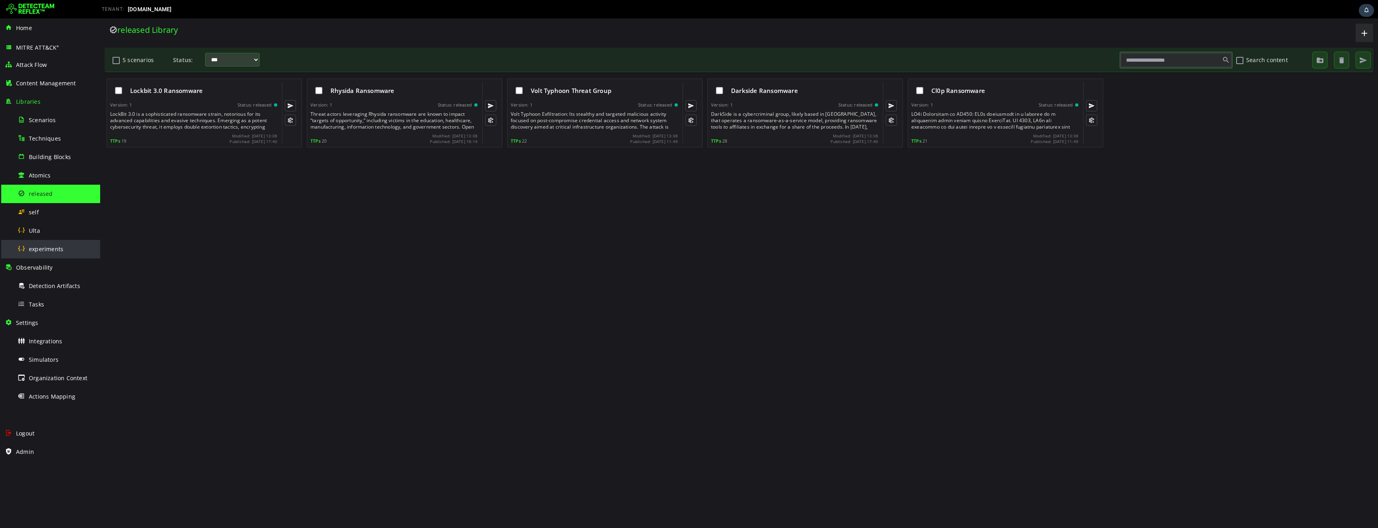
click at [49, 251] on span "experiments" at bounding box center [46, 249] width 34 height 8
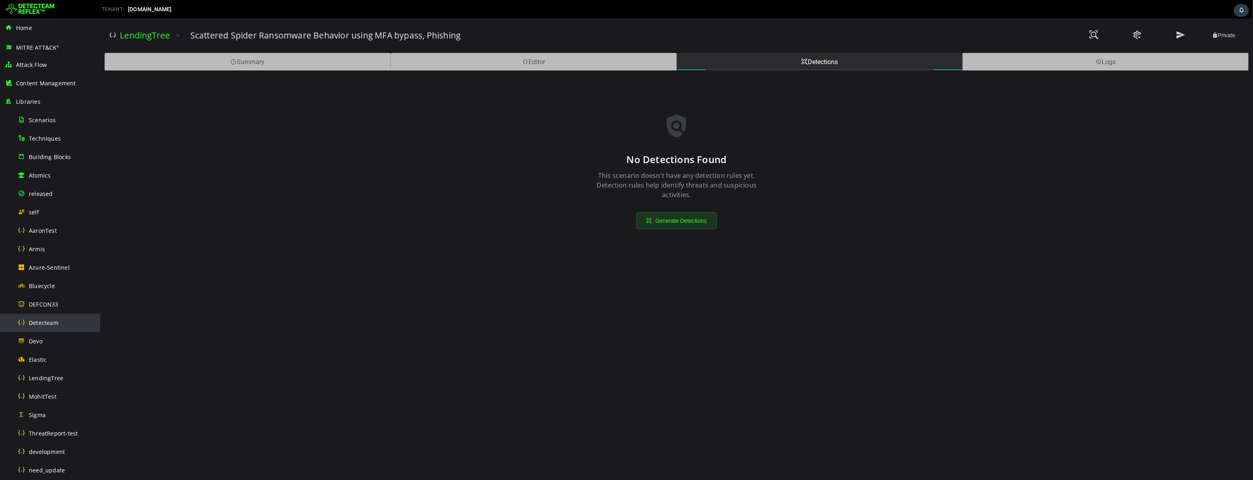
click at [49, 323] on span "Detecteam" at bounding box center [44, 323] width 30 height 8
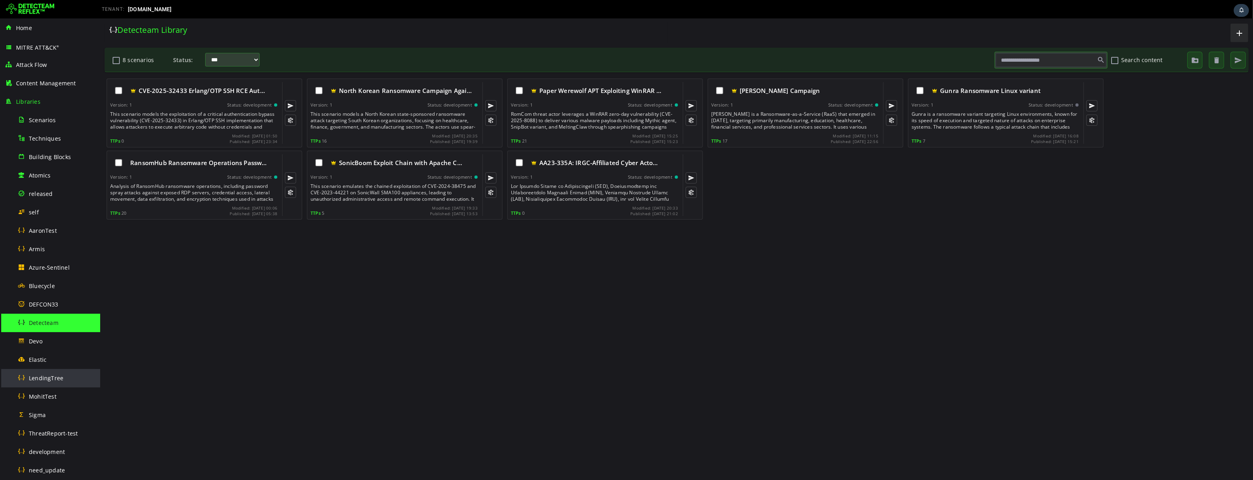
click at [57, 380] on span "LendingTree" at bounding box center [46, 378] width 34 height 8
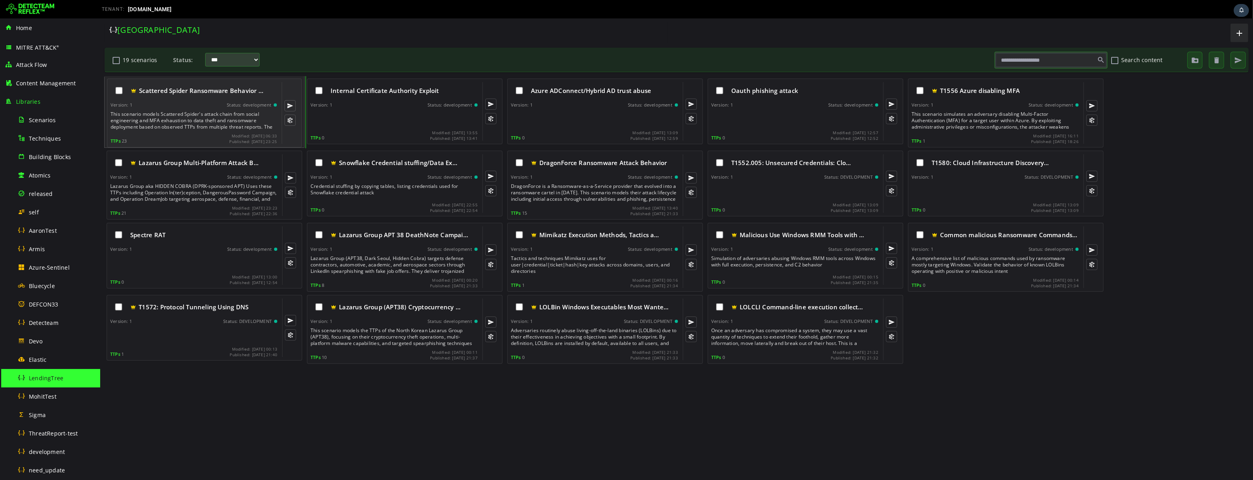
click at [191, 125] on div "This scenario models Scattered Spider's attack chain from social engineering an…" at bounding box center [194, 120] width 168 height 19
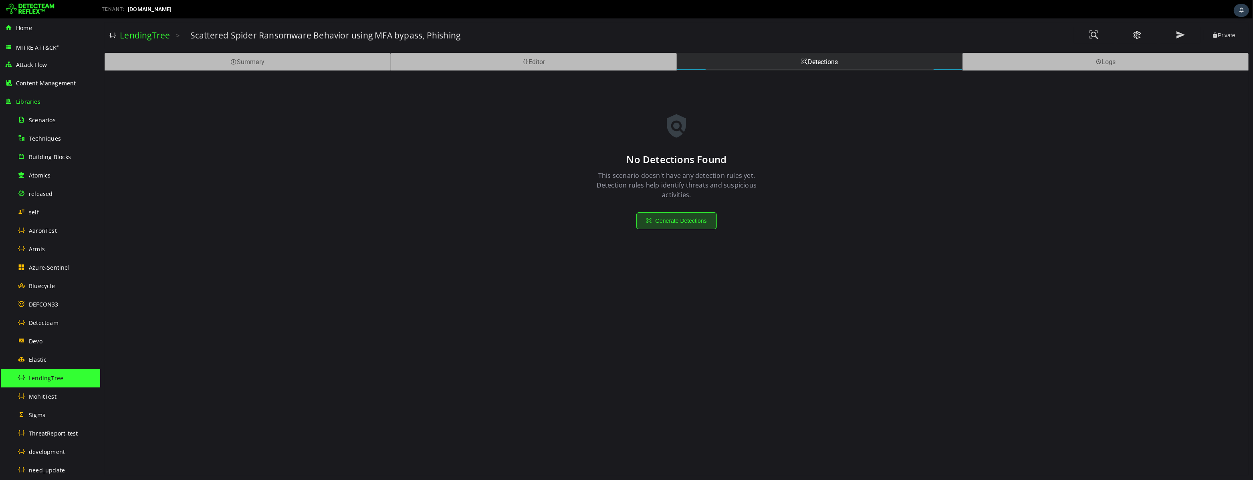
click at [677, 223] on button "Generate Detections" at bounding box center [676, 220] width 80 height 17
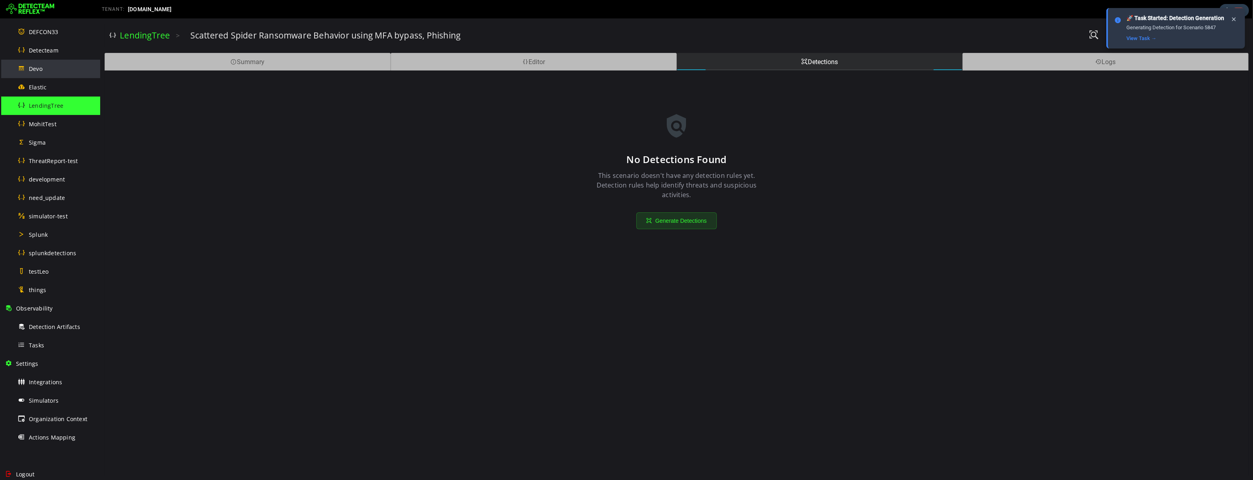
scroll to position [294, 0]
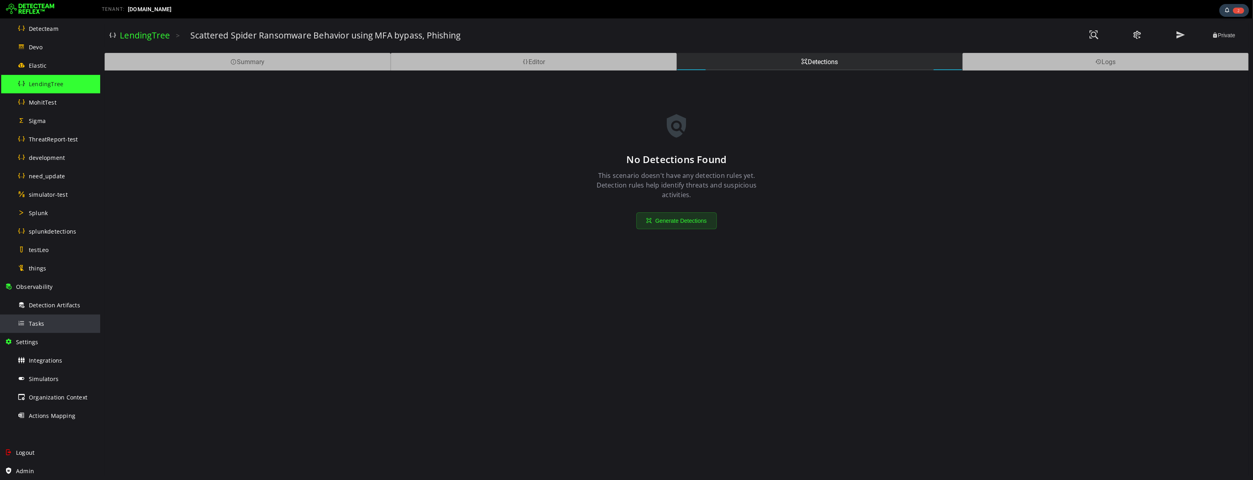
click at [44, 325] on div "Tasks" at bounding box center [57, 323] width 78 height 18
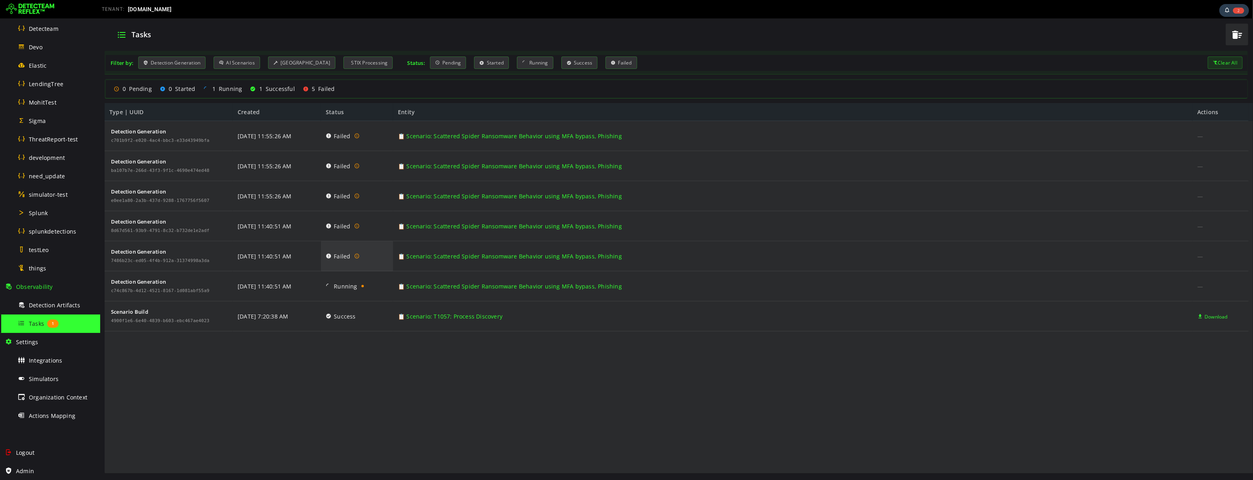
click at [328, 256] on icon at bounding box center [328, 256] width 6 height 30
click at [356, 257] on icon at bounding box center [357, 256] width 6 height 8
click at [356, 256] on icon at bounding box center [357, 256] width 6 height 8
click at [342, 257] on span "Failed" at bounding box center [341, 256] width 16 height 30
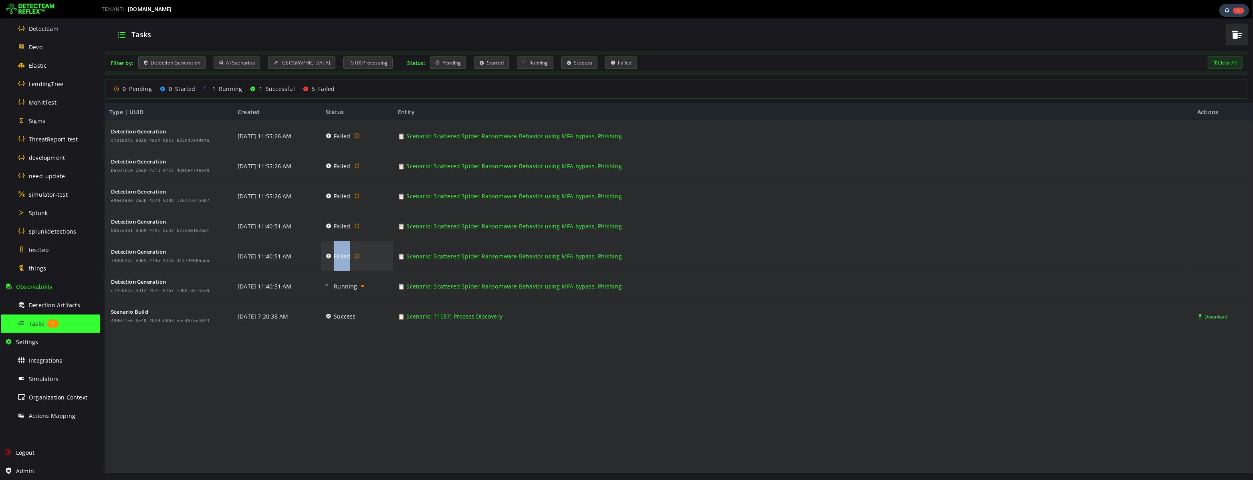
click at [342, 257] on span "Failed" at bounding box center [341, 256] width 16 height 30
click at [1236, 37] on span "button" at bounding box center [1236, 34] width 12 height 16
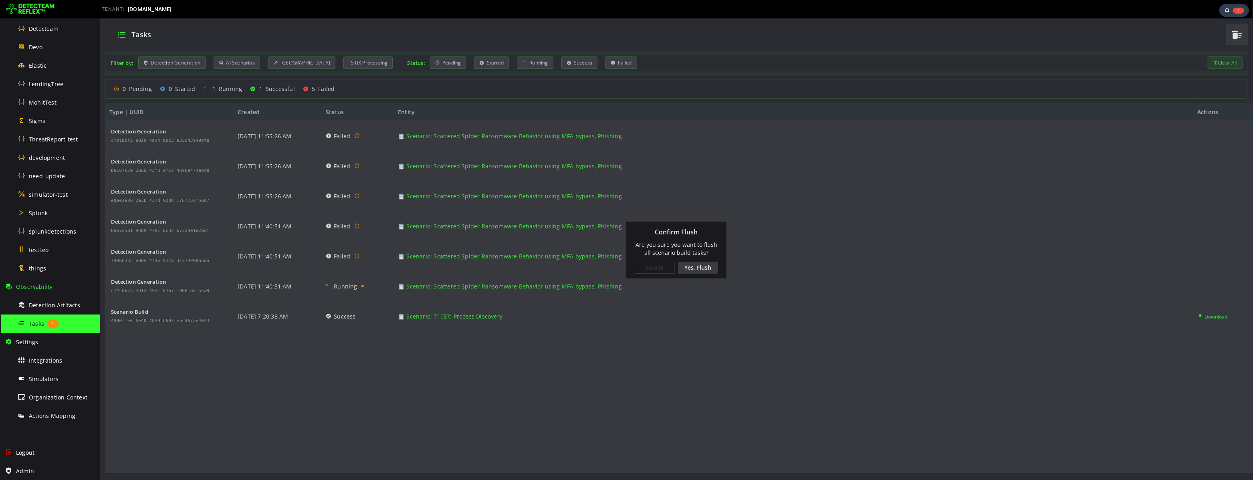
click at [701, 268] on div "Yes, Flush" at bounding box center [697, 268] width 40 height 12
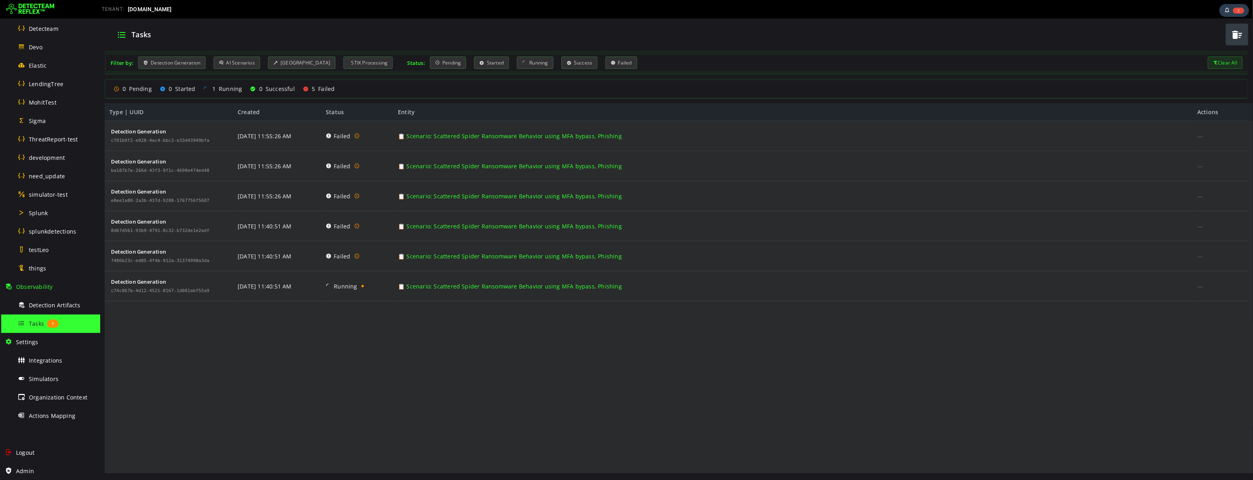
click at [1235, 35] on span "button" at bounding box center [1236, 34] width 12 height 16
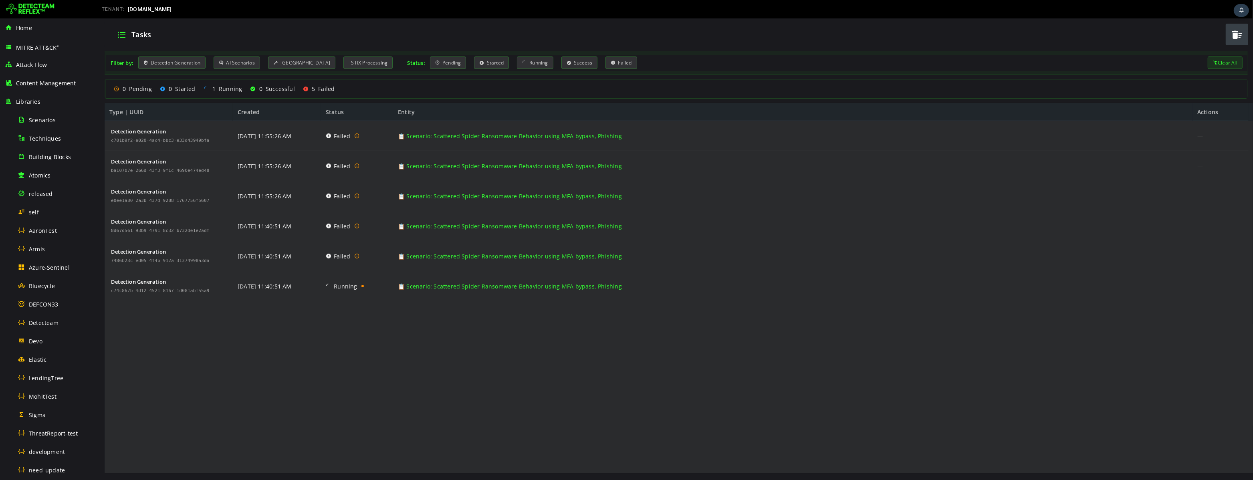
click at [1235, 34] on div at bounding box center [1236, 34] width 24 height 24
